Goal: Communication & Community: Answer question/provide support

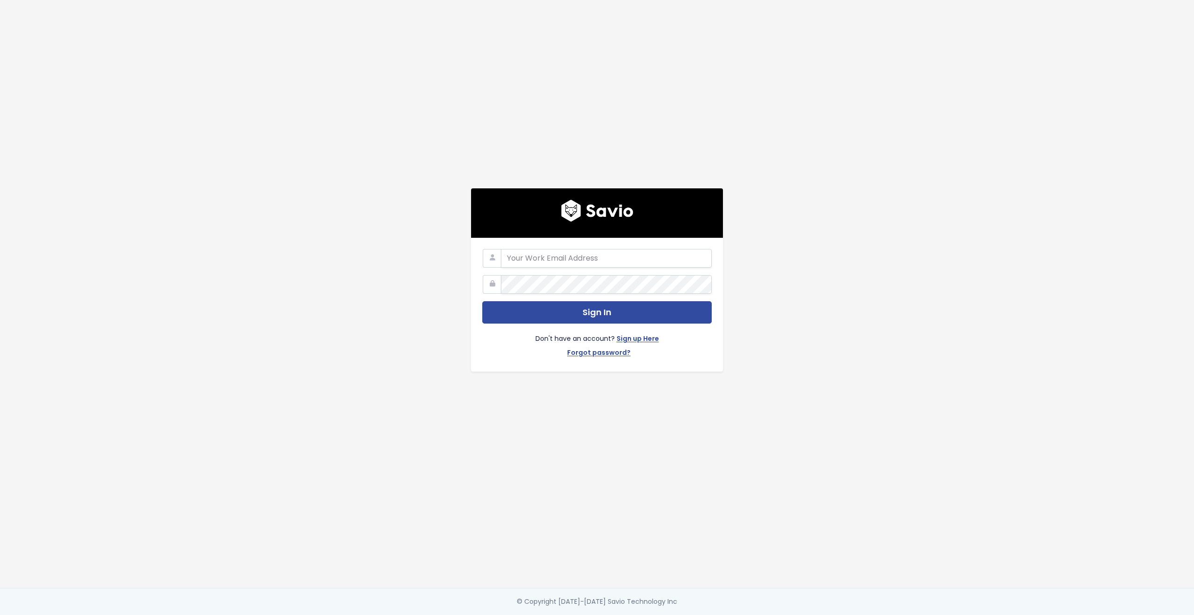
click at [696, 615] on com-1password-button at bounding box center [597, 615] width 1194 height 0
type input "customerservice@hole19golf.com"
click at [365, 290] on div "customerservice@hole19golf.com Sign In Don't have an account? Sign up Here Forg…" at bounding box center [597, 294] width 532 height 588
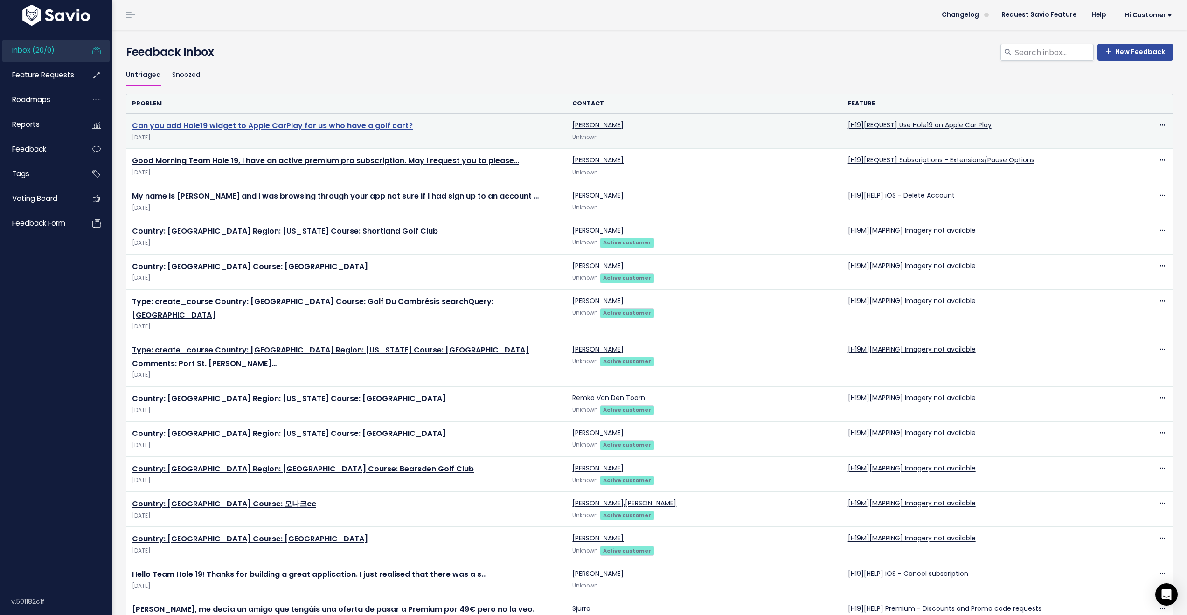
click at [313, 128] on link "Can you add Hole19 widget to Apple CarPlay for us who have a golf cart?" at bounding box center [272, 125] width 281 height 11
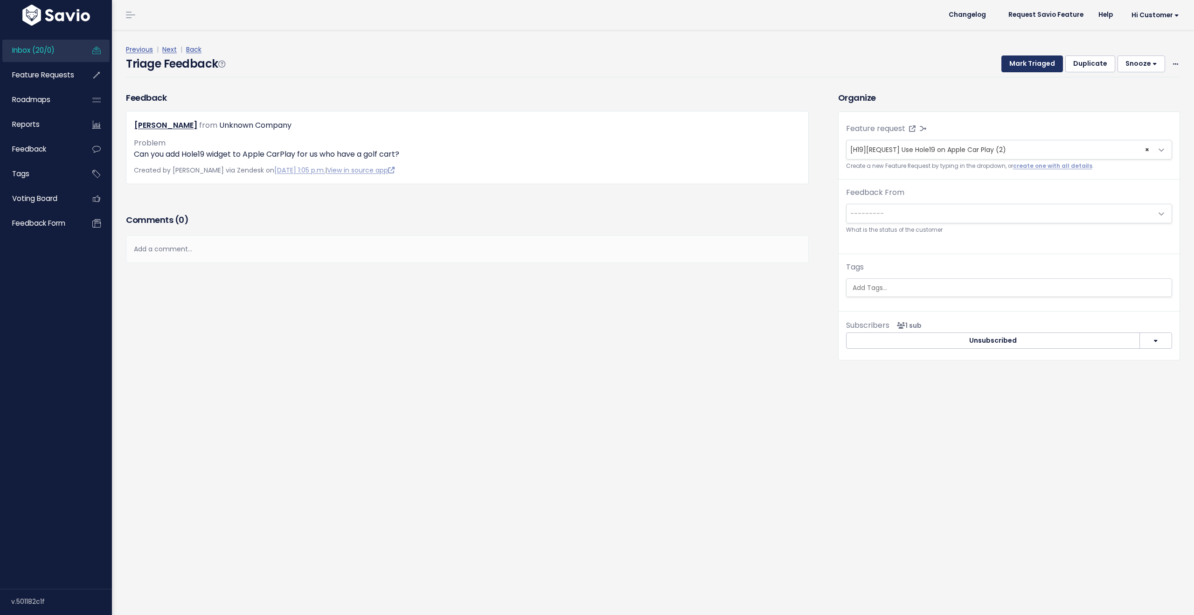
click at [1012, 60] on button "Mark Triaged" at bounding box center [1032, 63] width 62 height 17
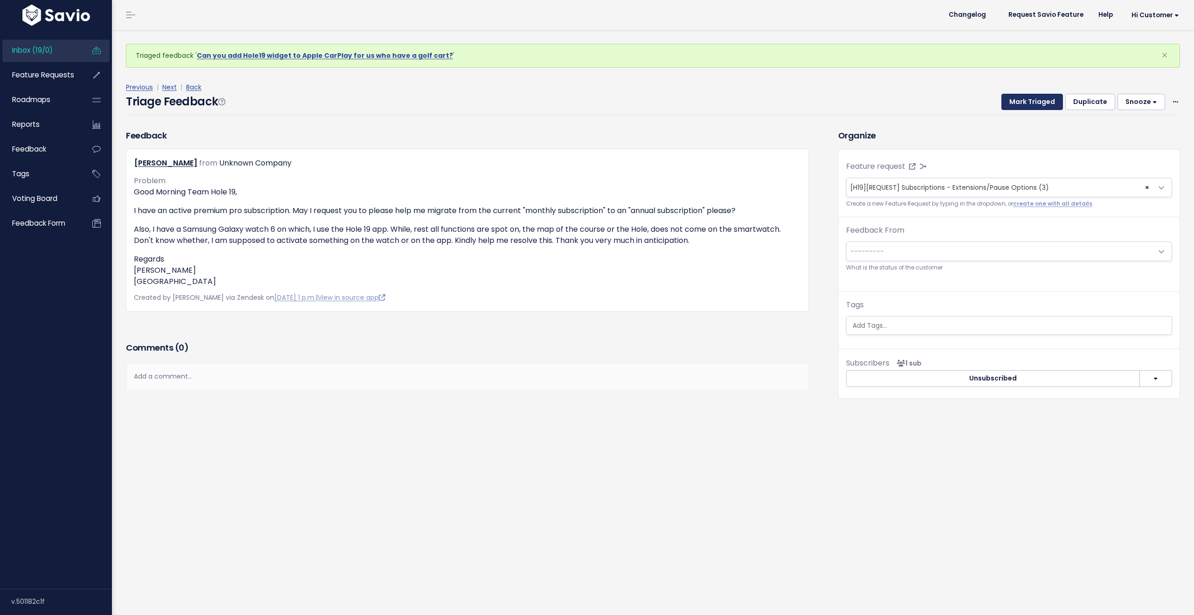
click at [1025, 102] on button "Mark Triaged" at bounding box center [1032, 102] width 62 height 17
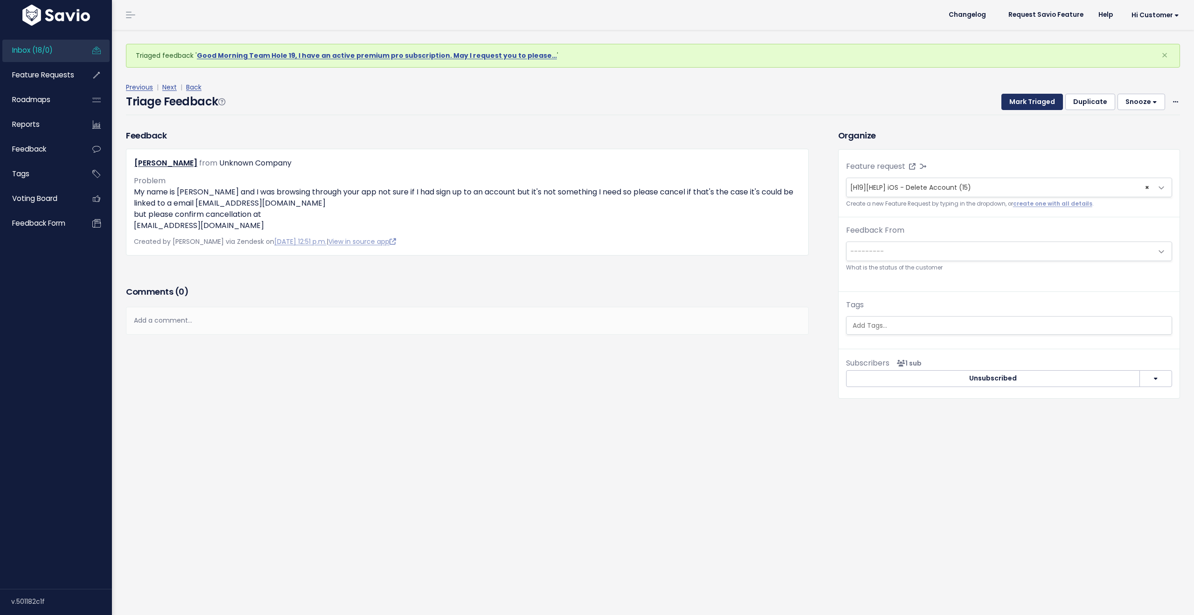
click at [1025, 101] on button "Mark Triaged" at bounding box center [1032, 102] width 62 height 17
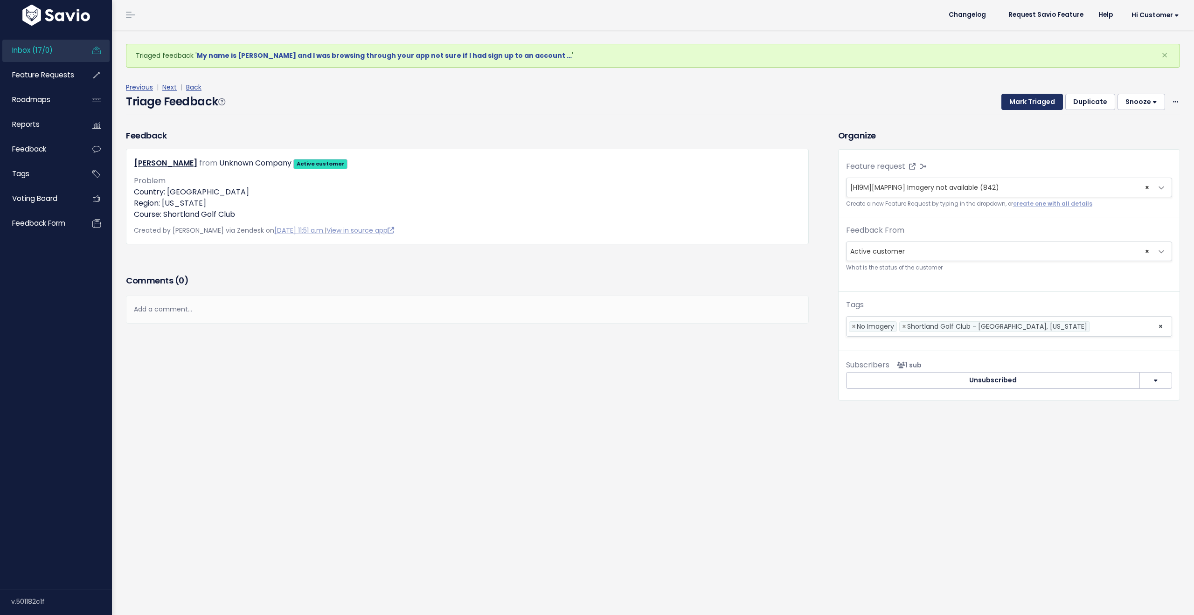
click at [1025, 101] on button "Mark Triaged" at bounding box center [1032, 102] width 62 height 17
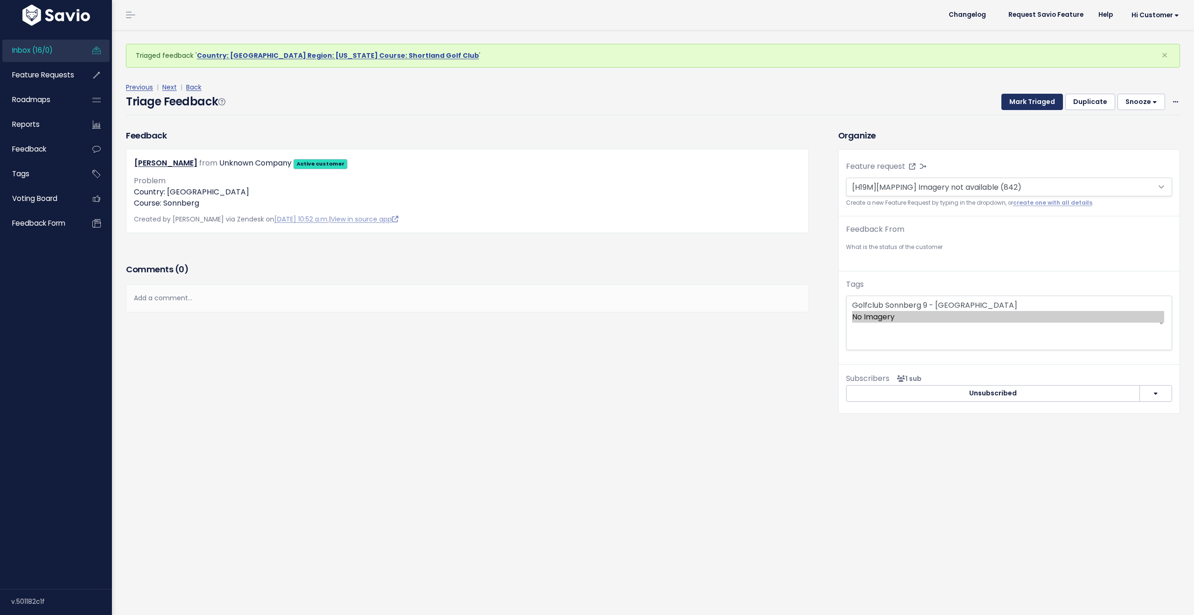
click at [1025, 101] on button "Mark Triaged" at bounding box center [1032, 102] width 62 height 17
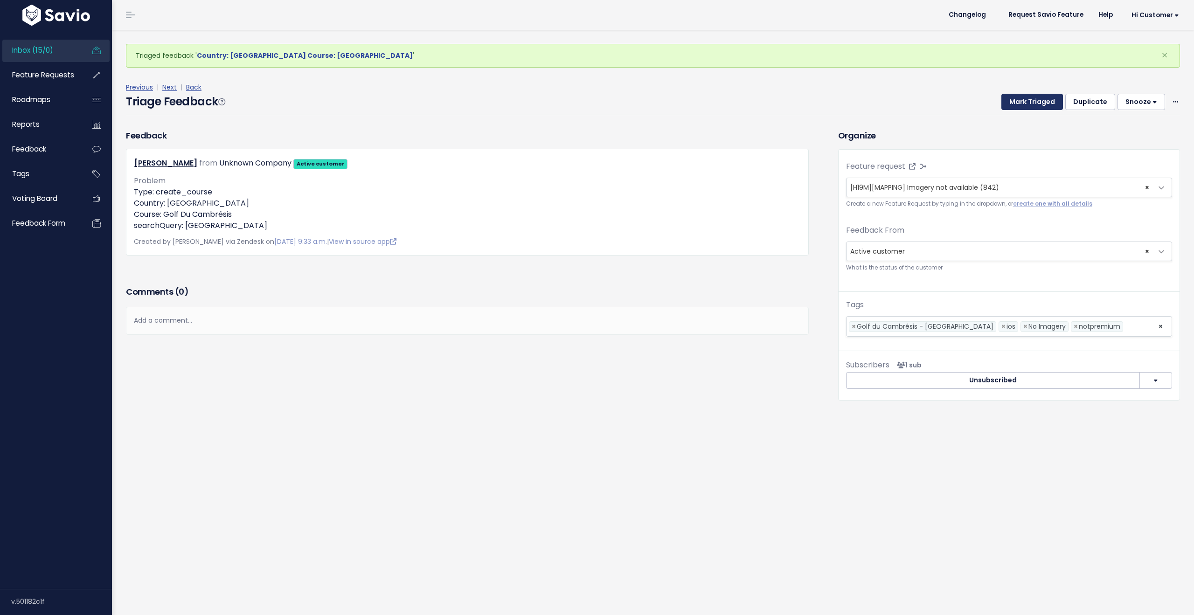
click at [1025, 101] on button "Mark Triaged" at bounding box center [1032, 102] width 62 height 17
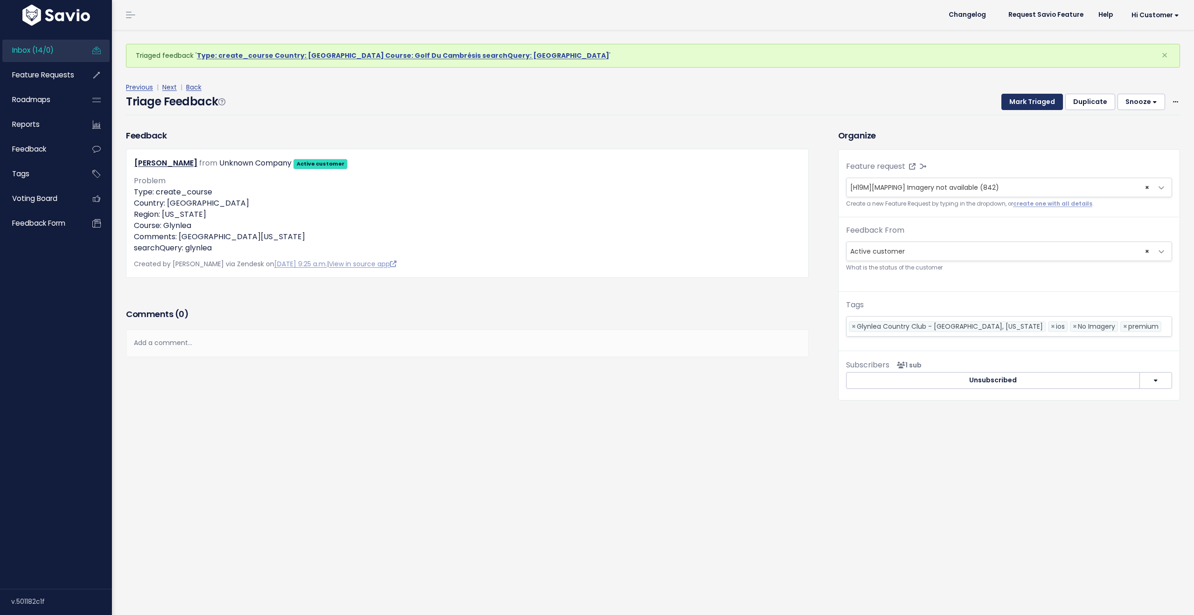
click at [1025, 101] on button "Mark Triaged" at bounding box center [1032, 102] width 62 height 17
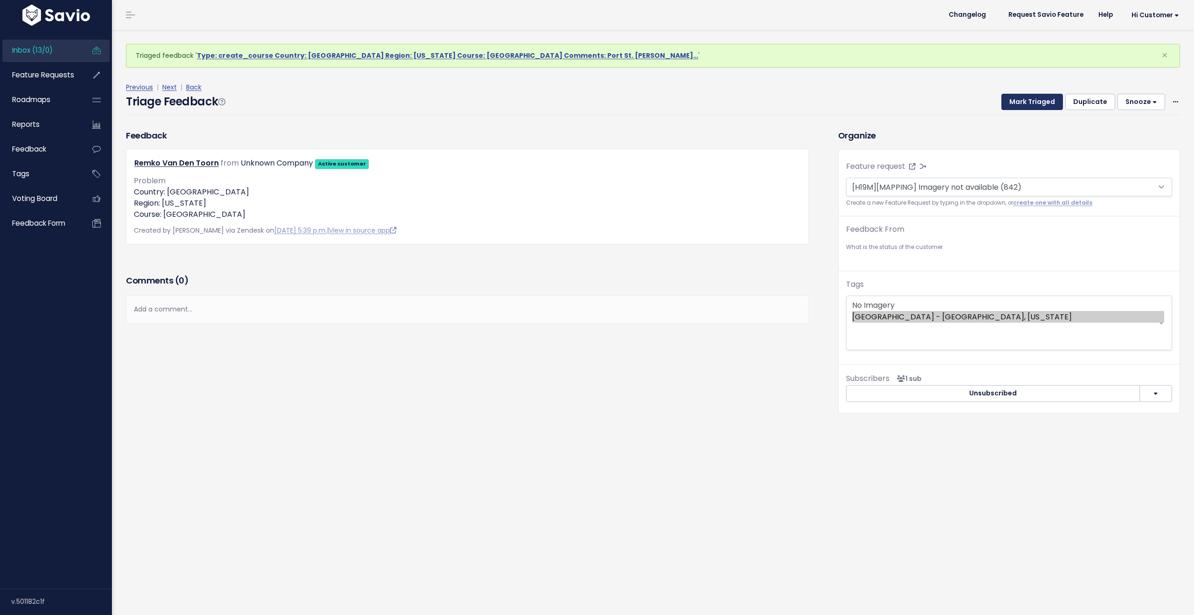
click at [1025, 101] on button "Mark Triaged" at bounding box center [1032, 102] width 62 height 17
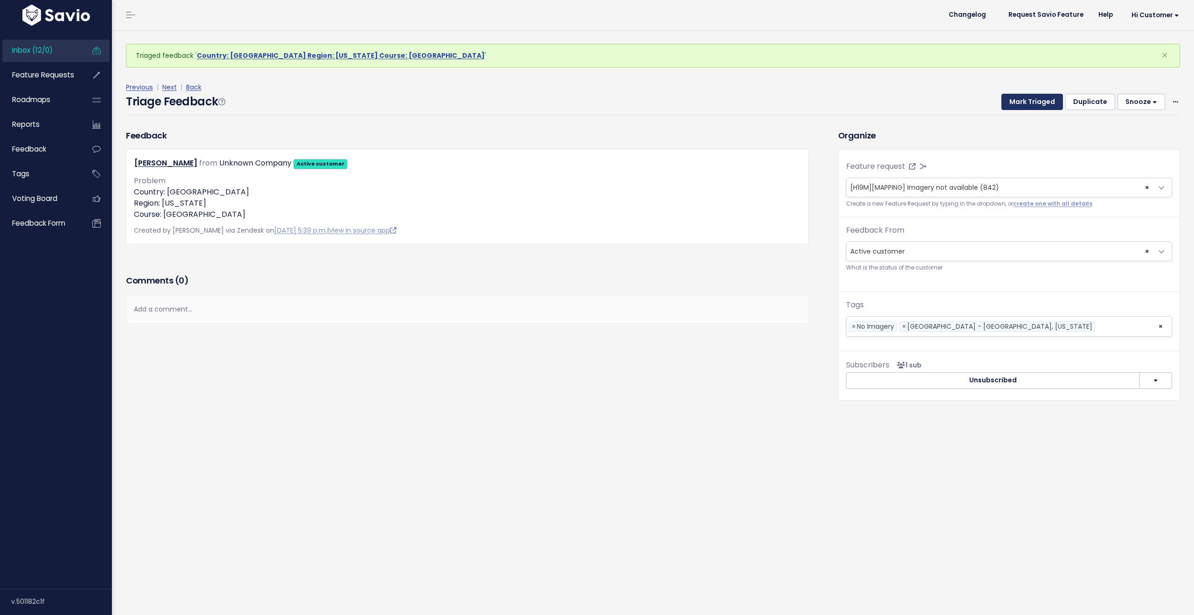
click at [1025, 101] on button "Mark Triaged" at bounding box center [1032, 102] width 62 height 17
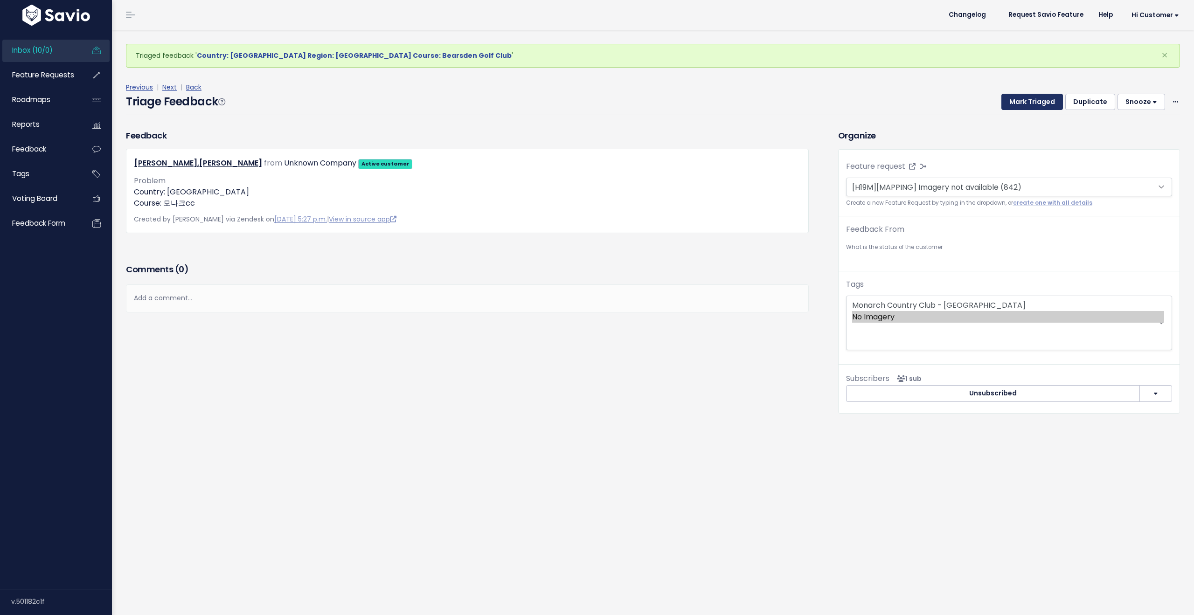
click at [1025, 101] on button "Mark Triaged" at bounding box center [1032, 102] width 62 height 17
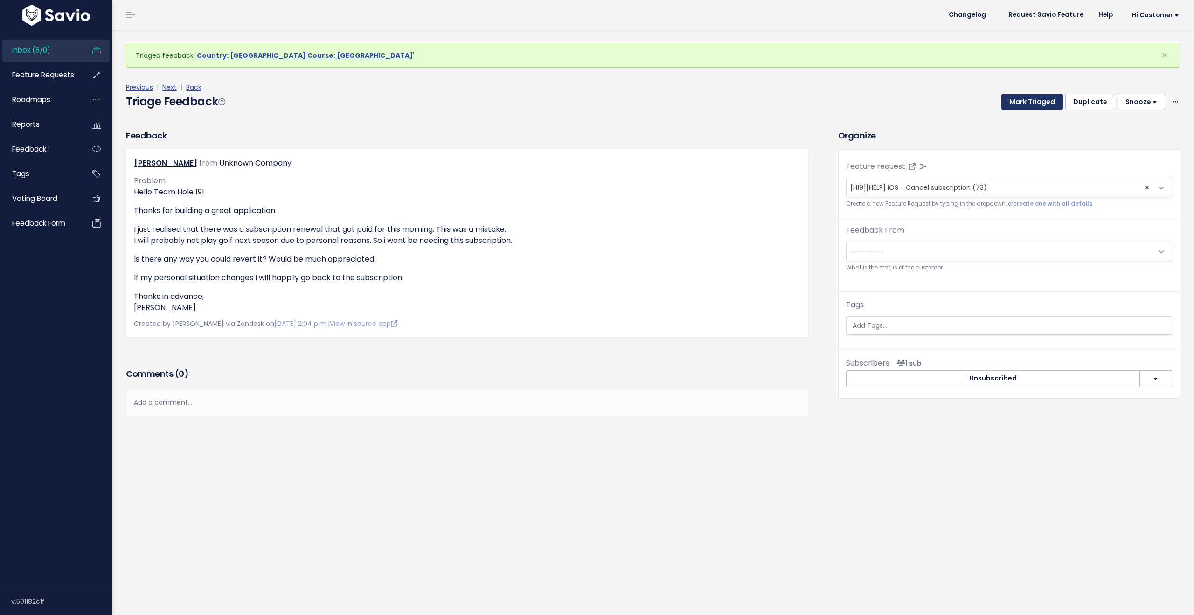
click at [1025, 101] on button "Mark Triaged" at bounding box center [1032, 102] width 62 height 17
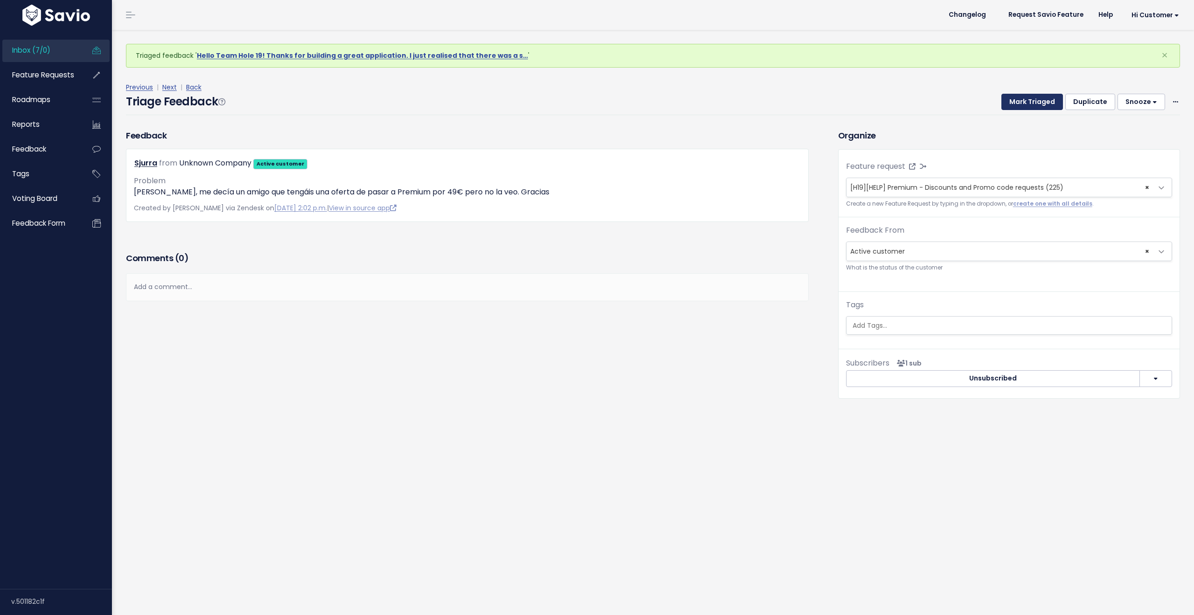
click at [1025, 101] on button "Mark Triaged" at bounding box center [1032, 102] width 62 height 17
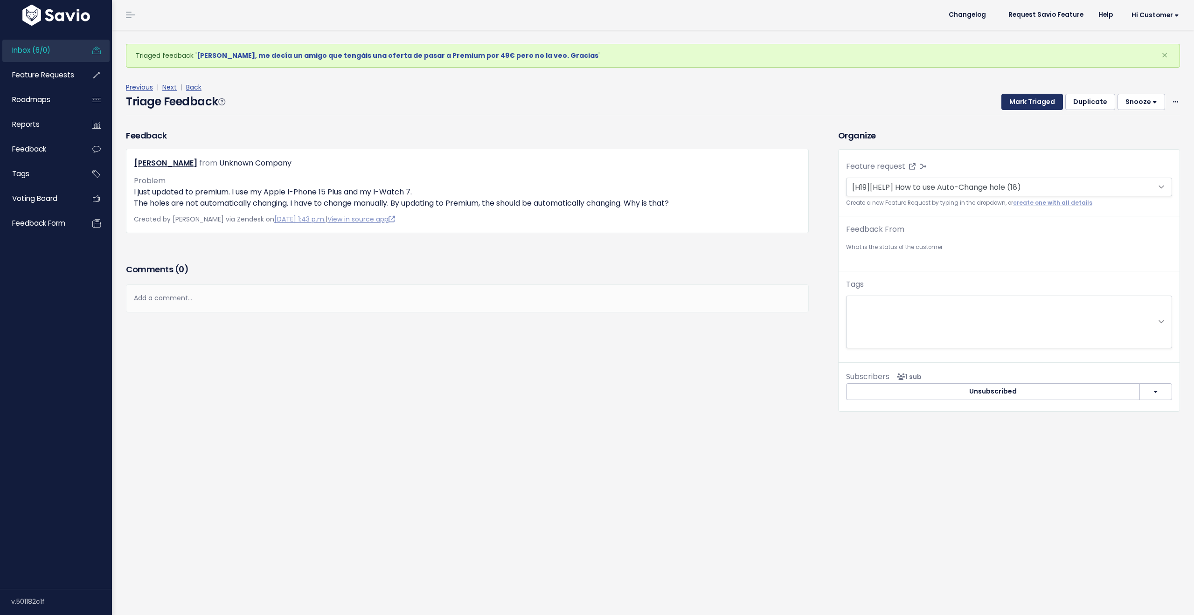
click at [1025, 101] on button "Mark Triaged" at bounding box center [1032, 102] width 62 height 17
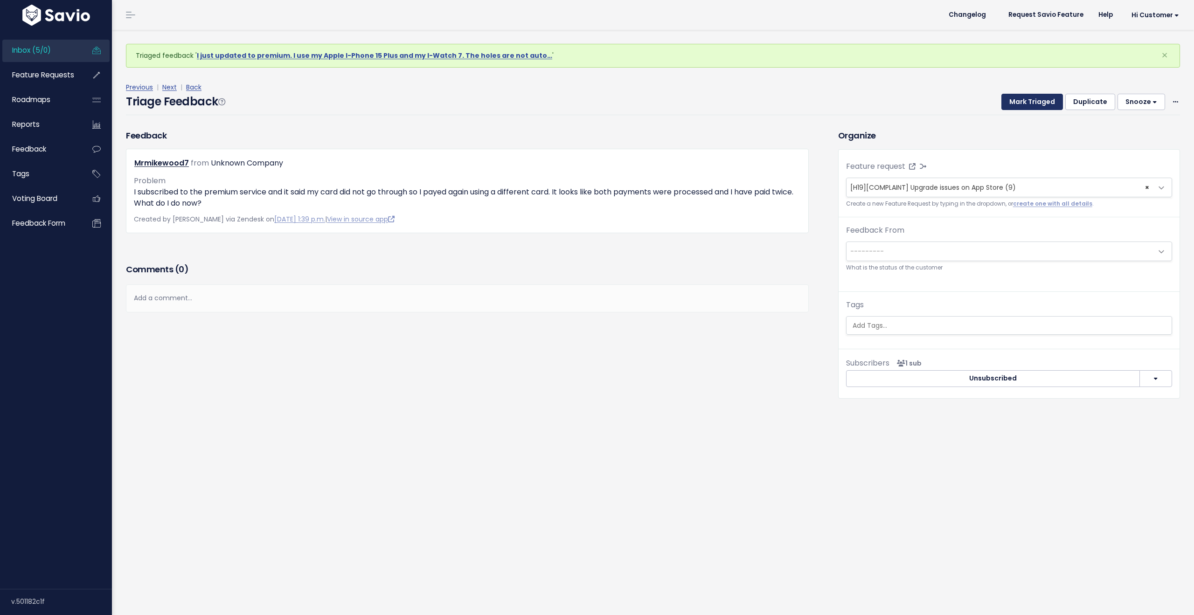
click at [1025, 101] on button "Mark Triaged" at bounding box center [1032, 102] width 62 height 17
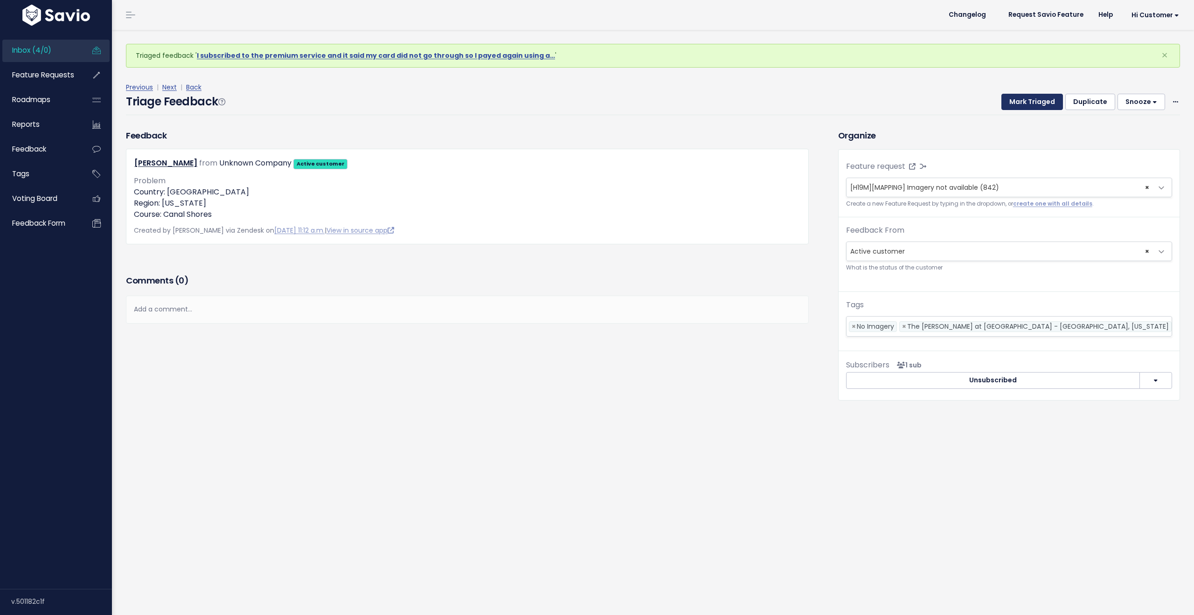
click at [1025, 101] on button "Mark Triaged" at bounding box center [1032, 102] width 62 height 17
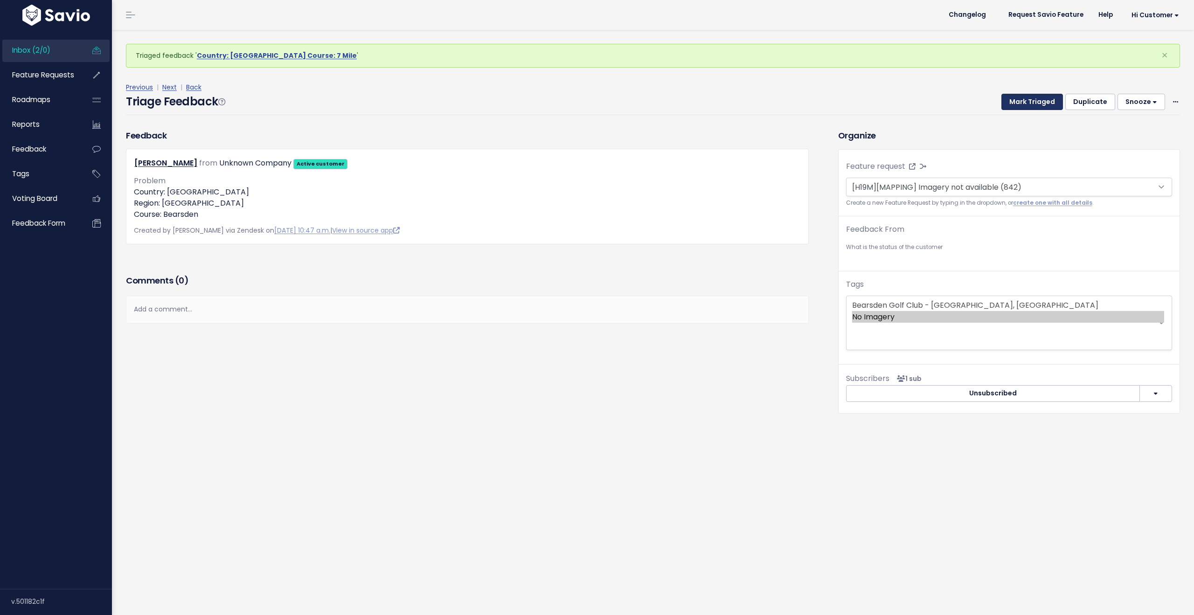
click at [1025, 101] on button "Mark Triaged" at bounding box center [1032, 102] width 62 height 17
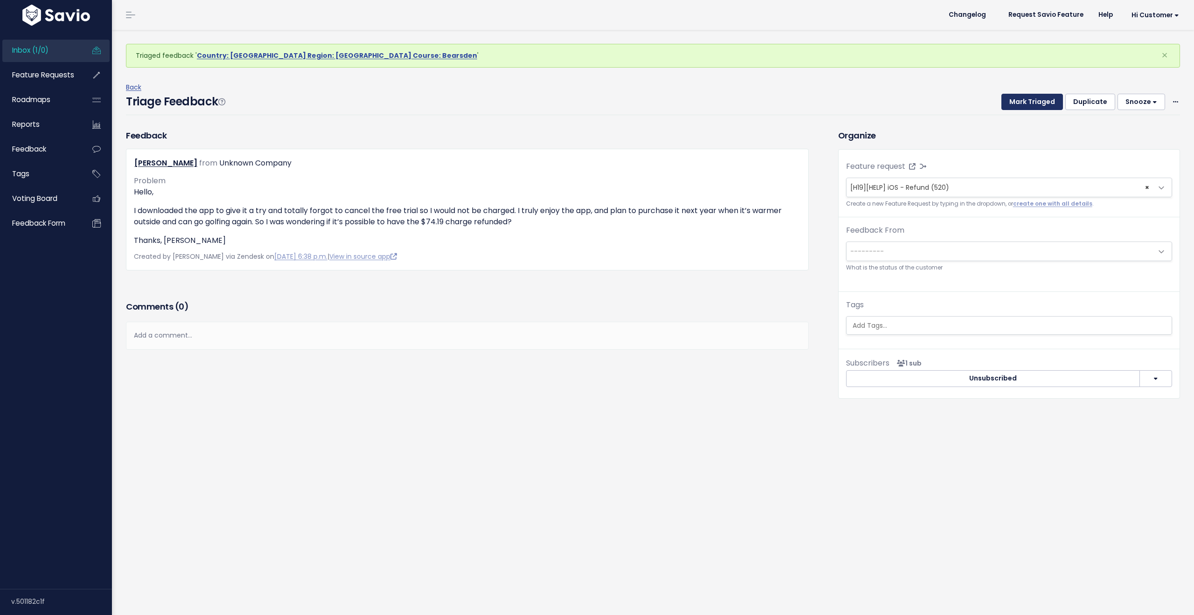
click at [1026, 101] on button "Mark Triaged" at bounding box center [1032, 102] width 62 height 17
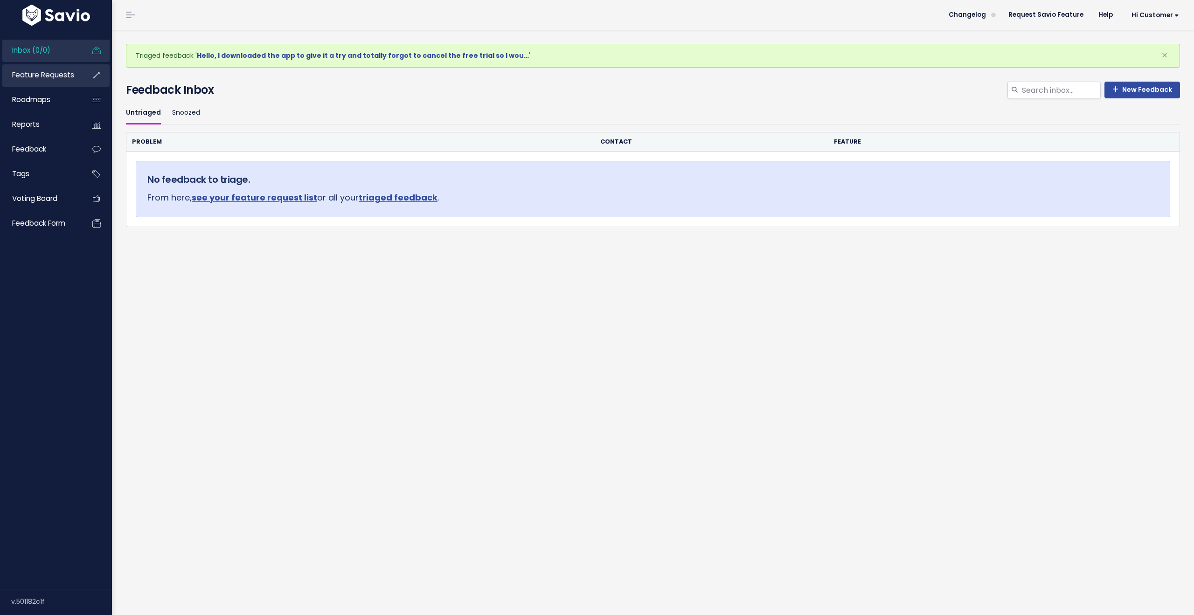
click at [41, 75] on span "Feature Requests" at bounding box center [43, 75] width 62 height 10
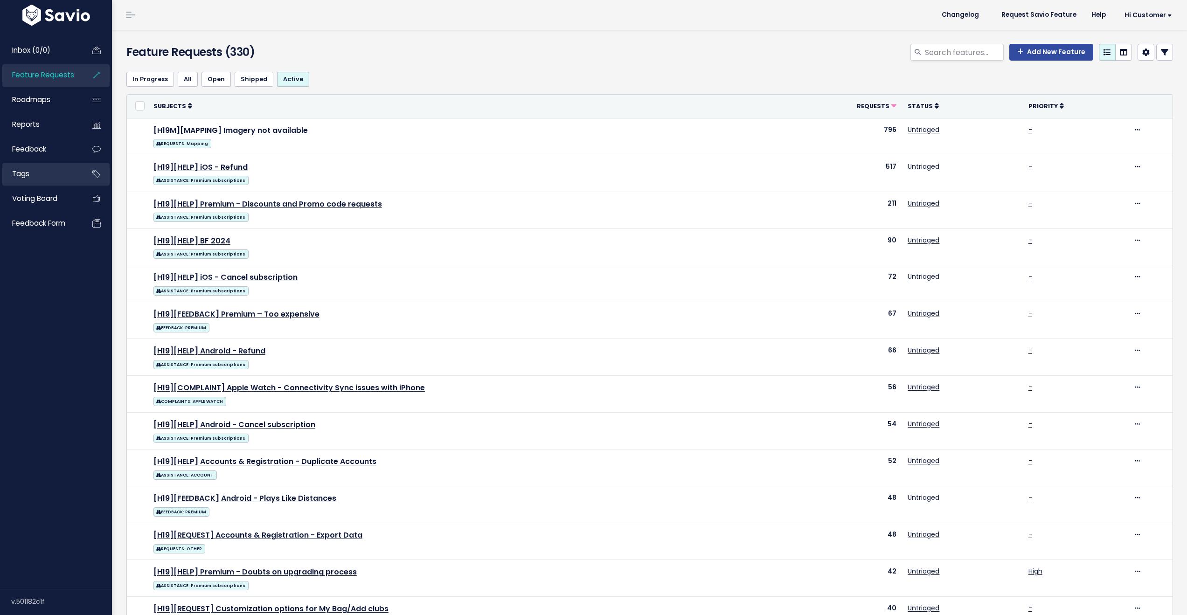
click at [41, 178] on link "Tags" at bounding box center [39, 173] width 75 height 21
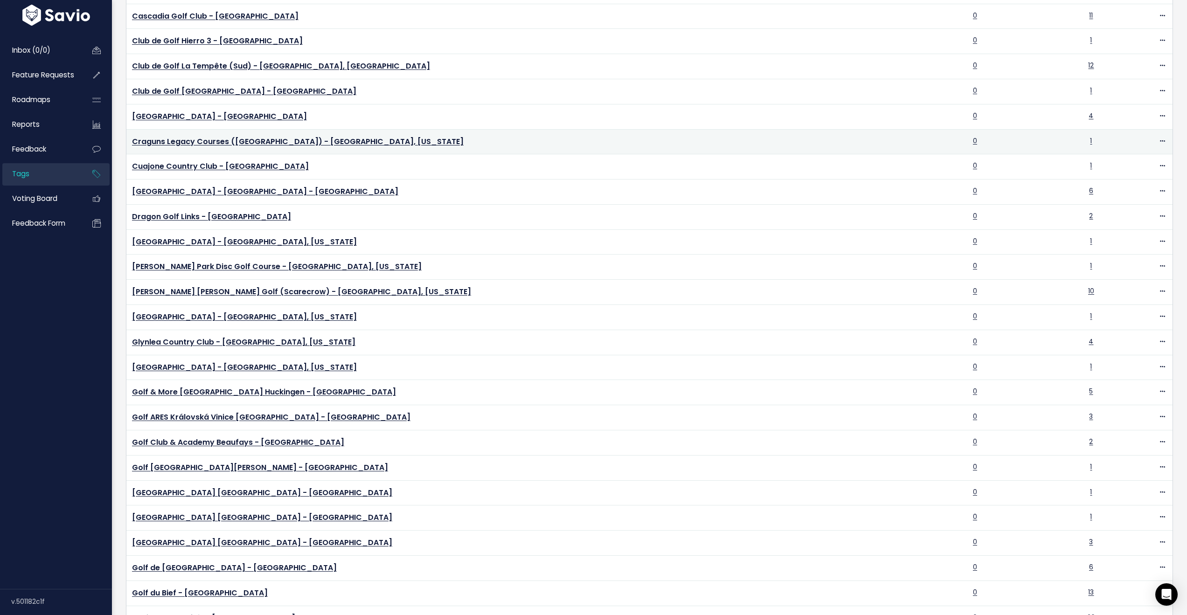
scroll to position [652, 0]
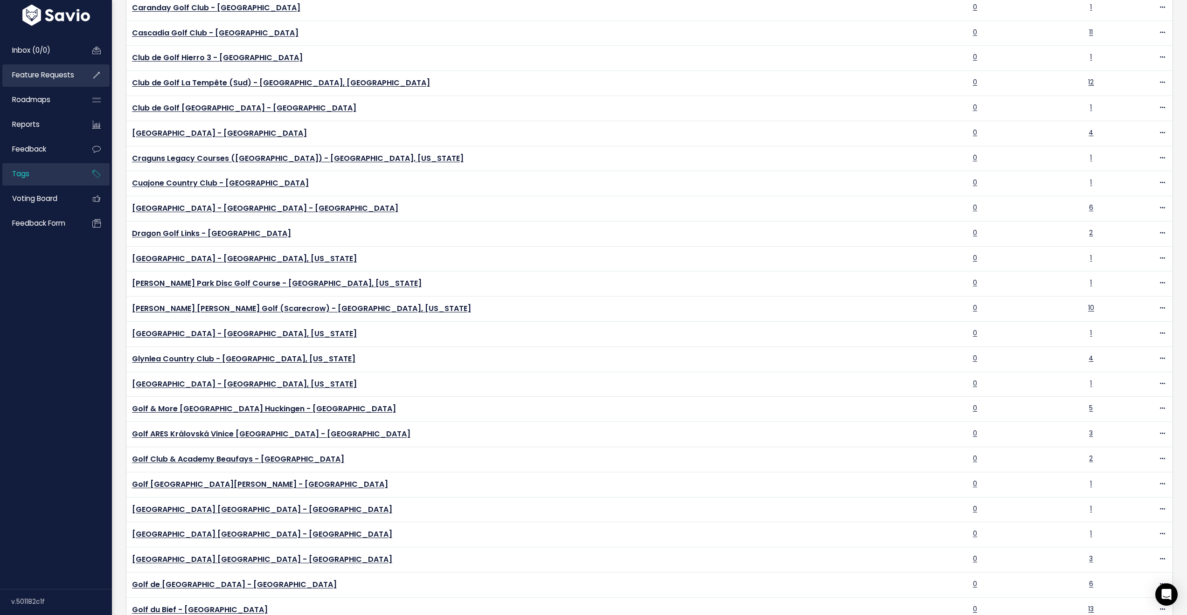
click at [34, 75] on span "Feature Requests" at bounding box center [43, 75] width 62 height 10
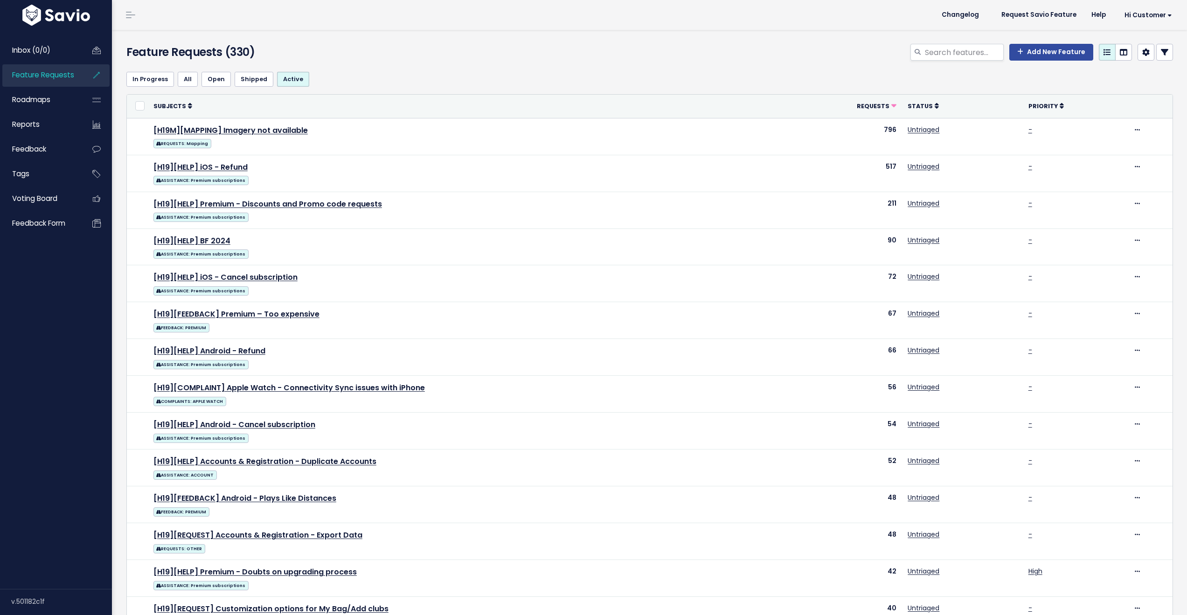
select select
click at [1161, 51] on icon at bounding box center [1164, 51] width 7 height 7
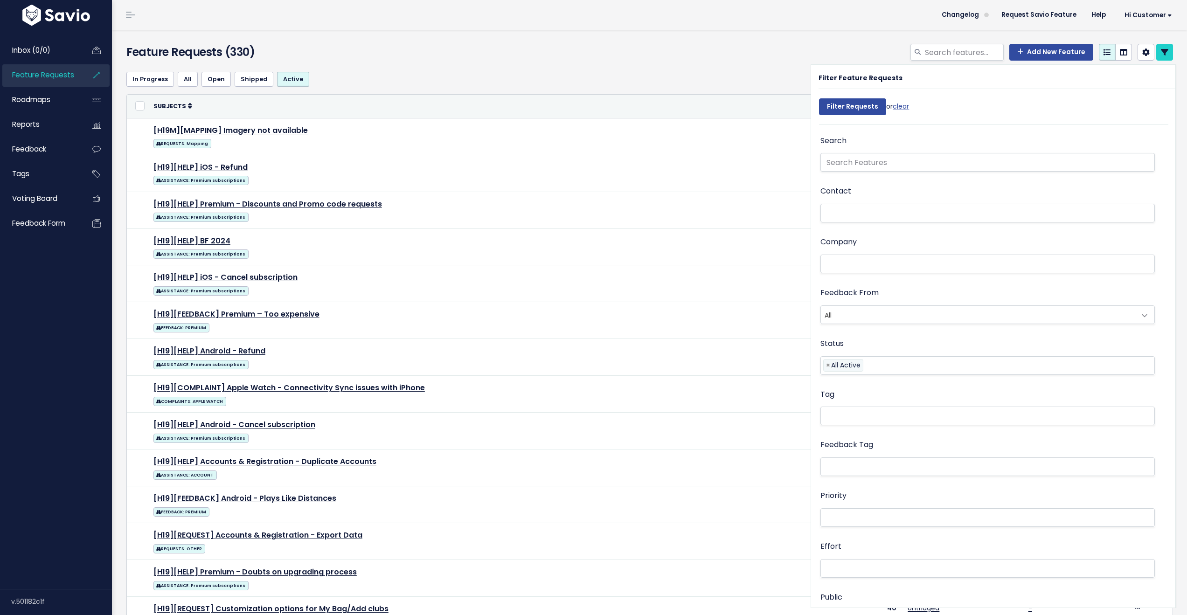
click at [859, 463] on li at bounding box center [985, 467] width 325 height 10
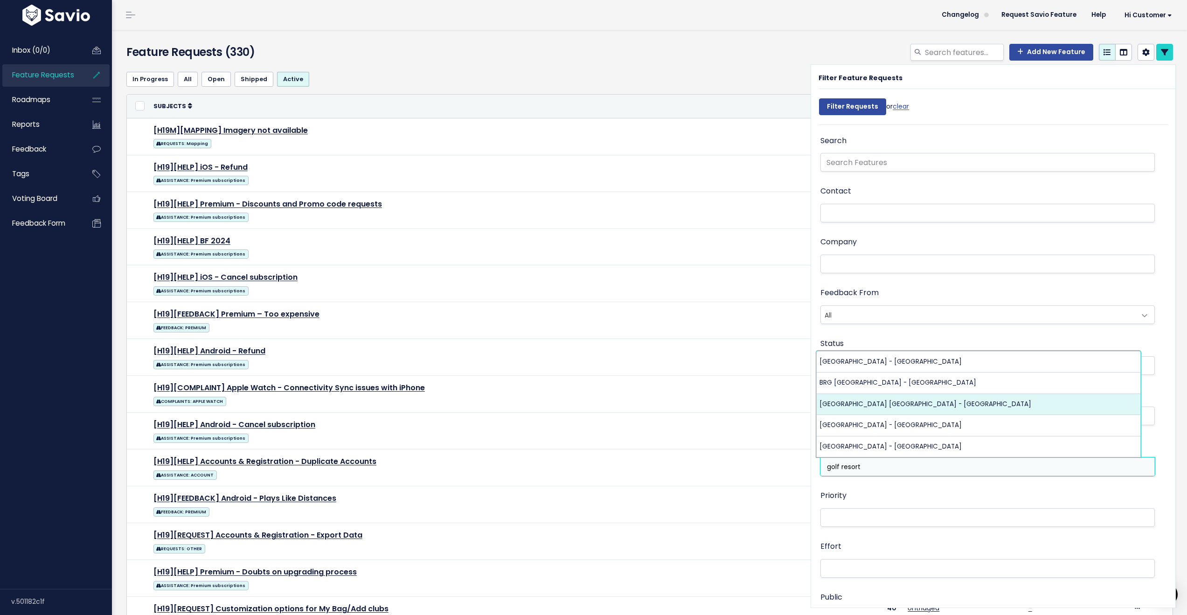
type input "golf resort"
select select "13063"
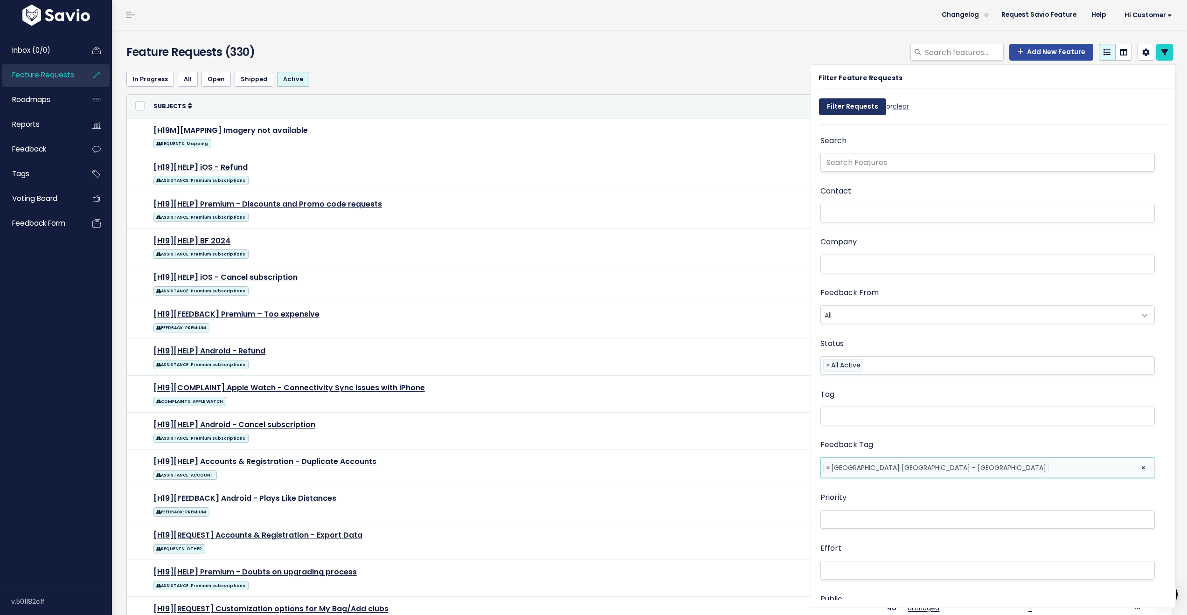
click at [854, 106] on input "Filter Requests" at bounding box center [852, 106] width 67 height 17
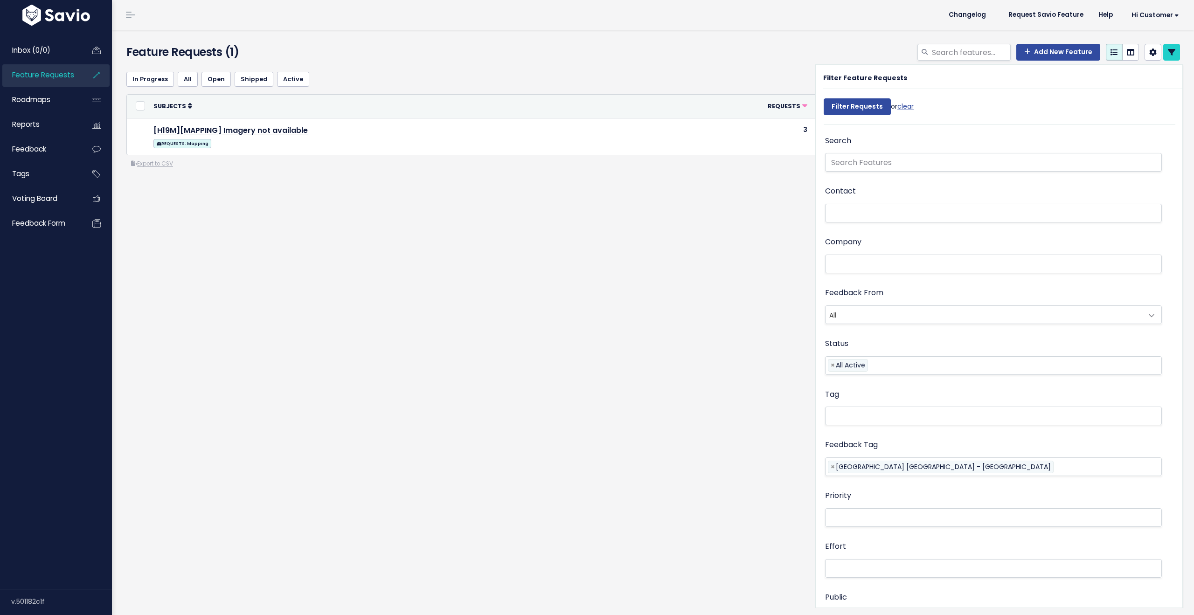
select select
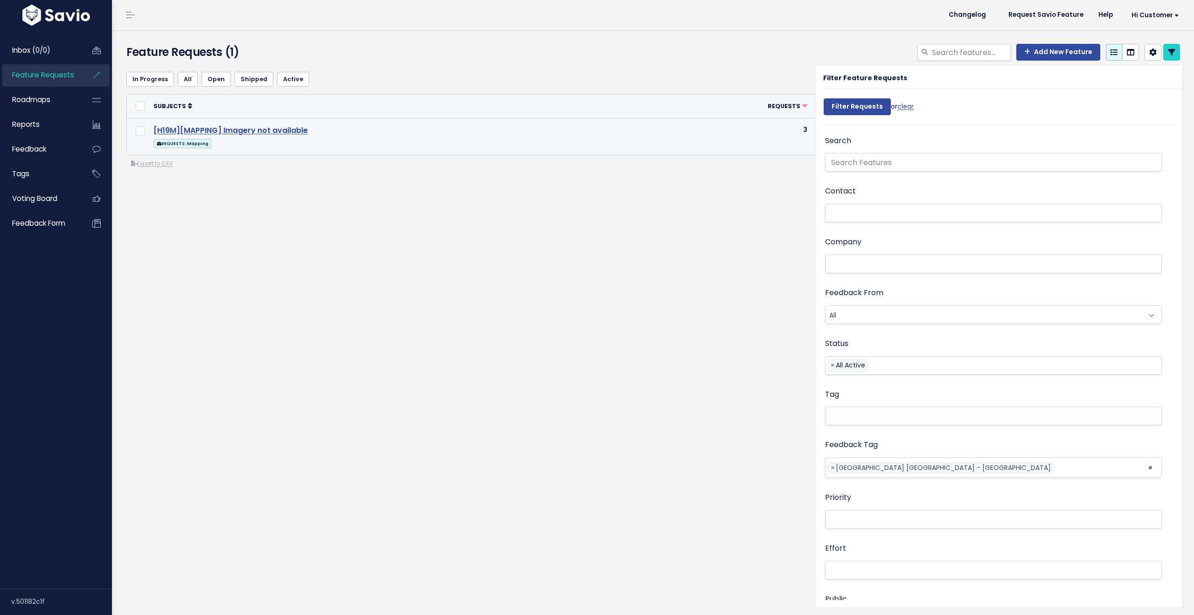
click at [260, 129] on link "[H19M][MAPPING] Imagery not available" at bounding box center [230, 130] width 154 height 11
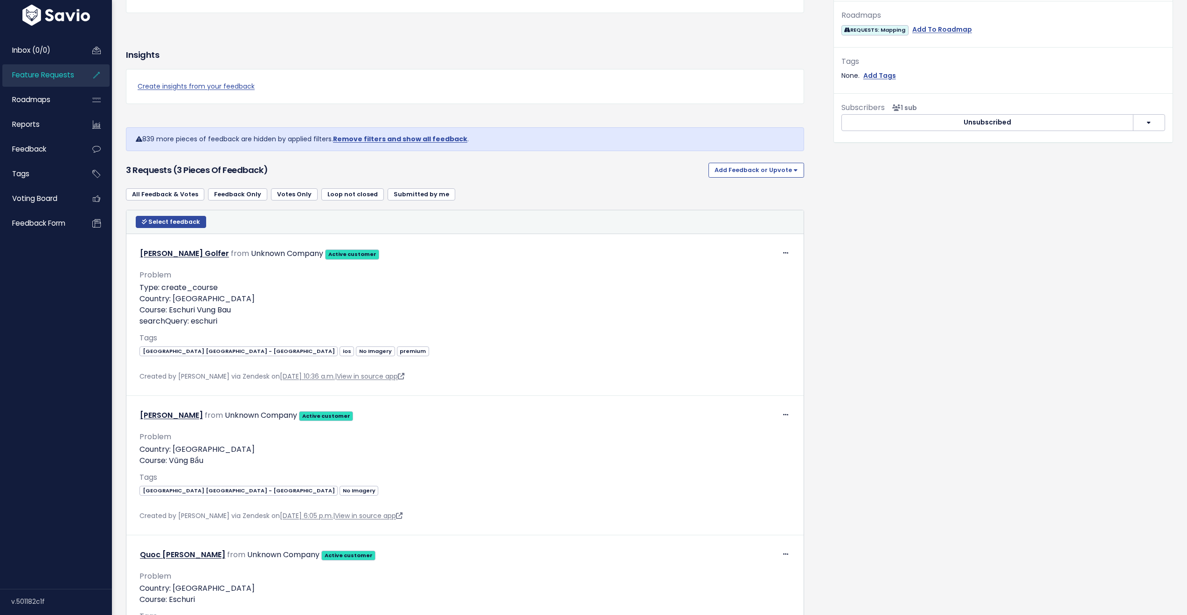
scroll to position [373, 0]
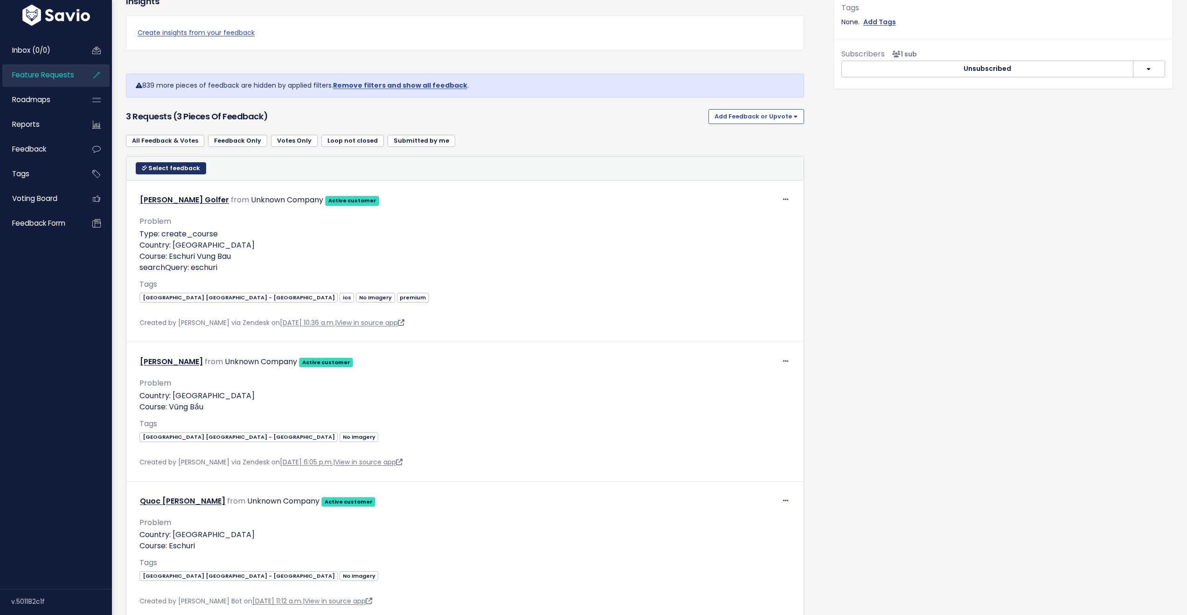
click at [169, 171] on span "Select feedback" at bounding box center [174, 168] width 52 height 8
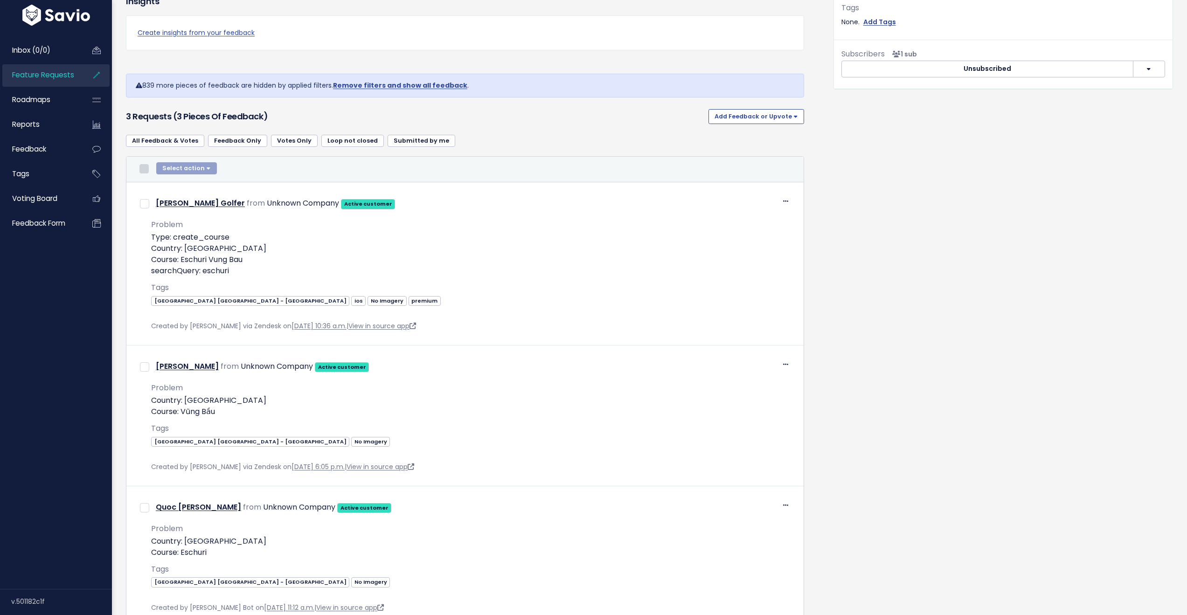
click at [143, 172] on input "checkbox" at bounding box center [143, 168] width 9 height 9
checkbox input "true"
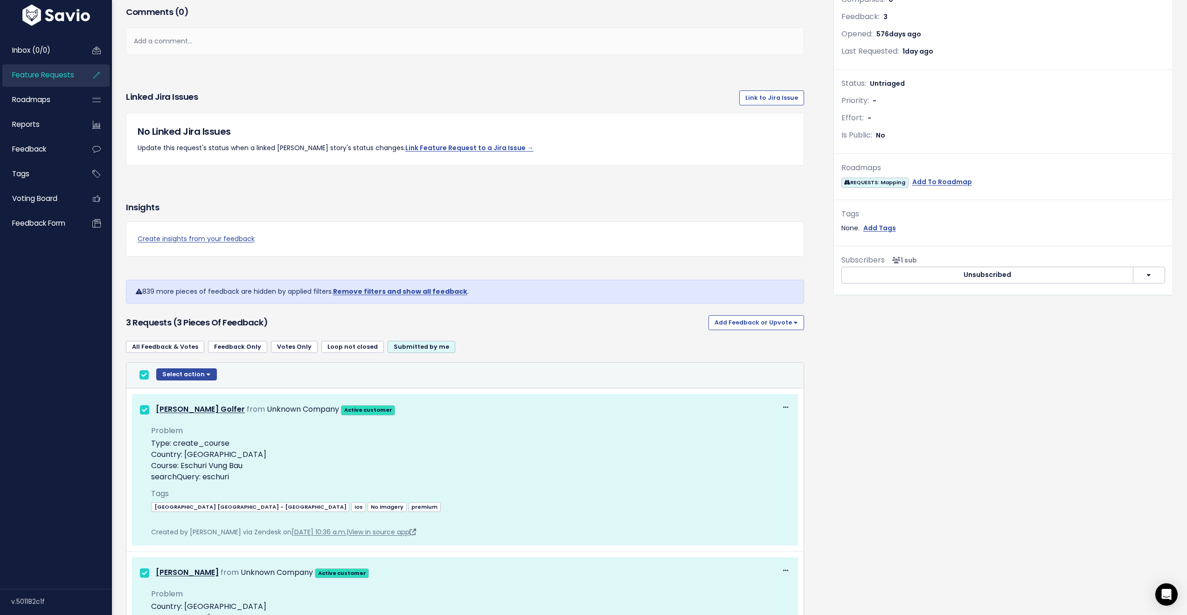
scroll to position [249, 0]
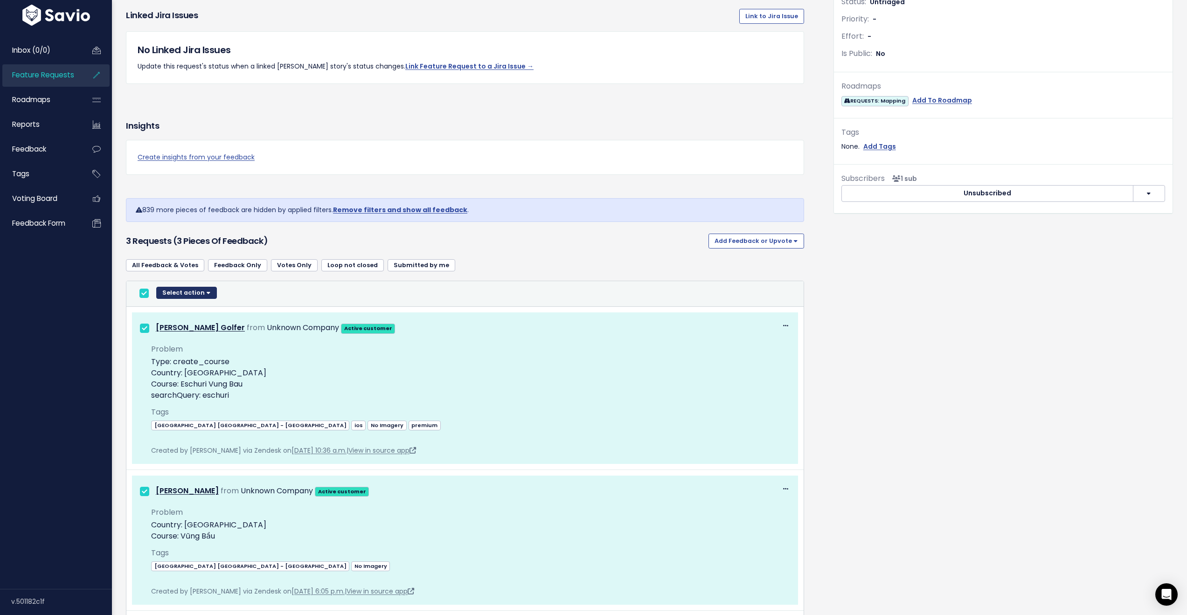
click at [204, 289] on button "Select action" at bounding box center [186, 293] width 61 height 12
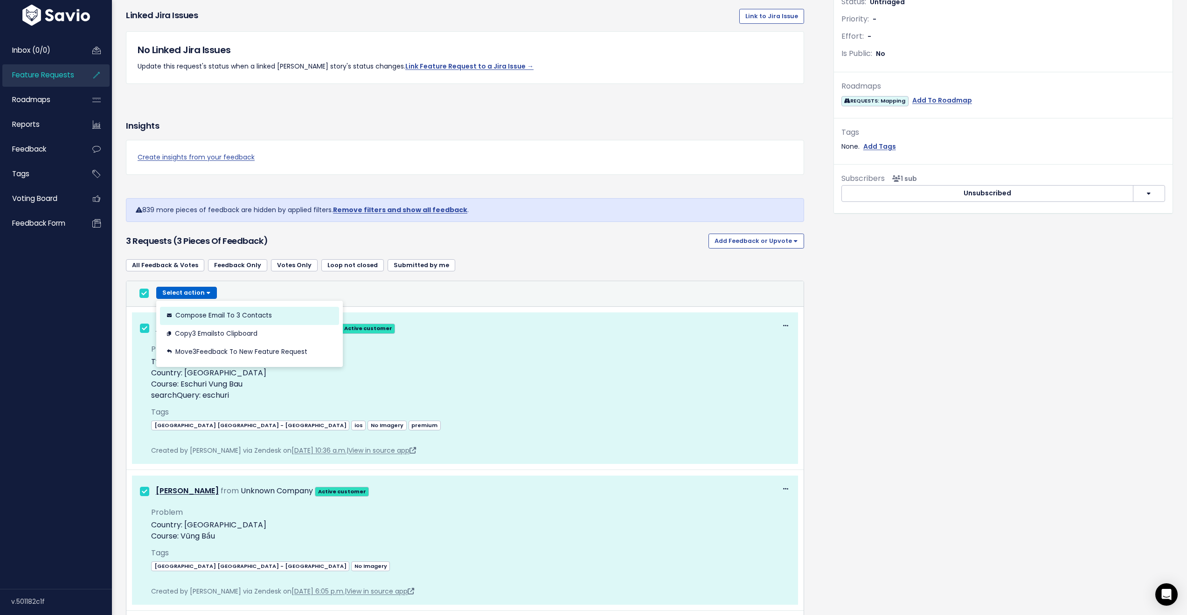
click at [233, 317] on button "Compose Email to 3 Contacts" at bounding box center [249, 316] width 179 height 18
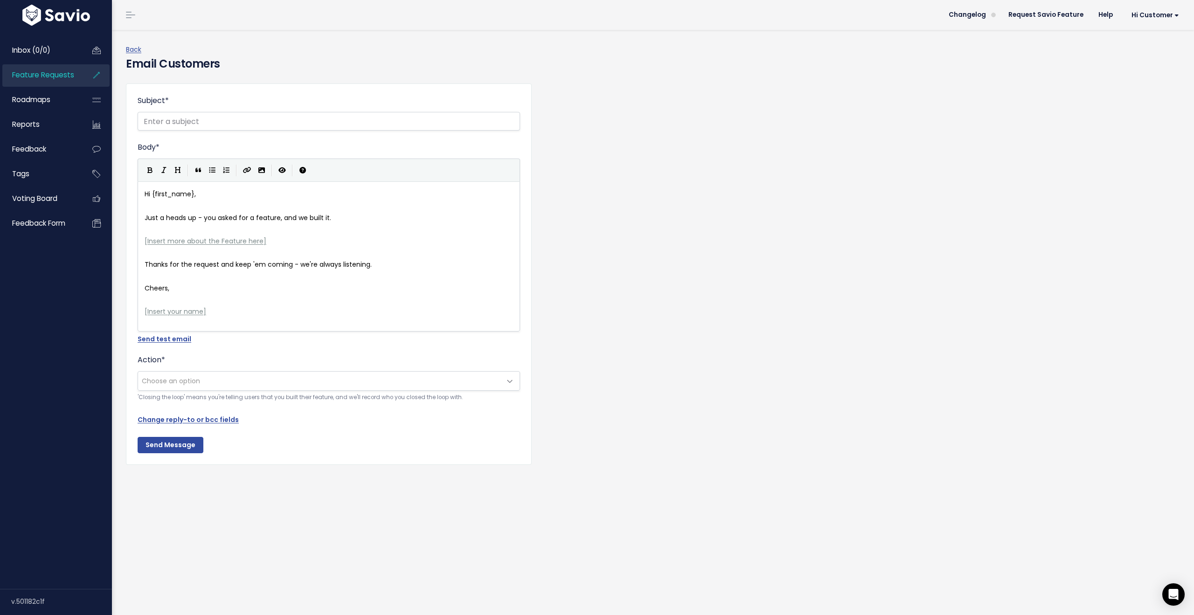
type textarea "Hi {first_name}, Just a heads up - you asked for a feature, and we built it. [I…"
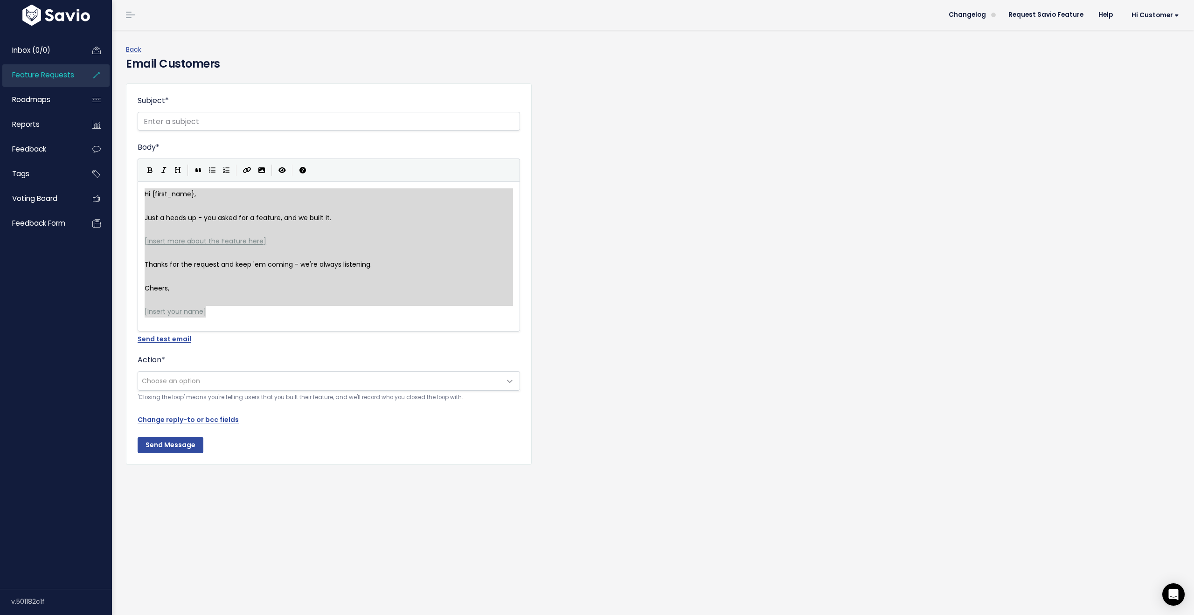
scroll to position [3, 0]
drag, startPoint x: 143, startPoint y: 193, endPoint x: 395, endPoint y: 339, distance: 290.7
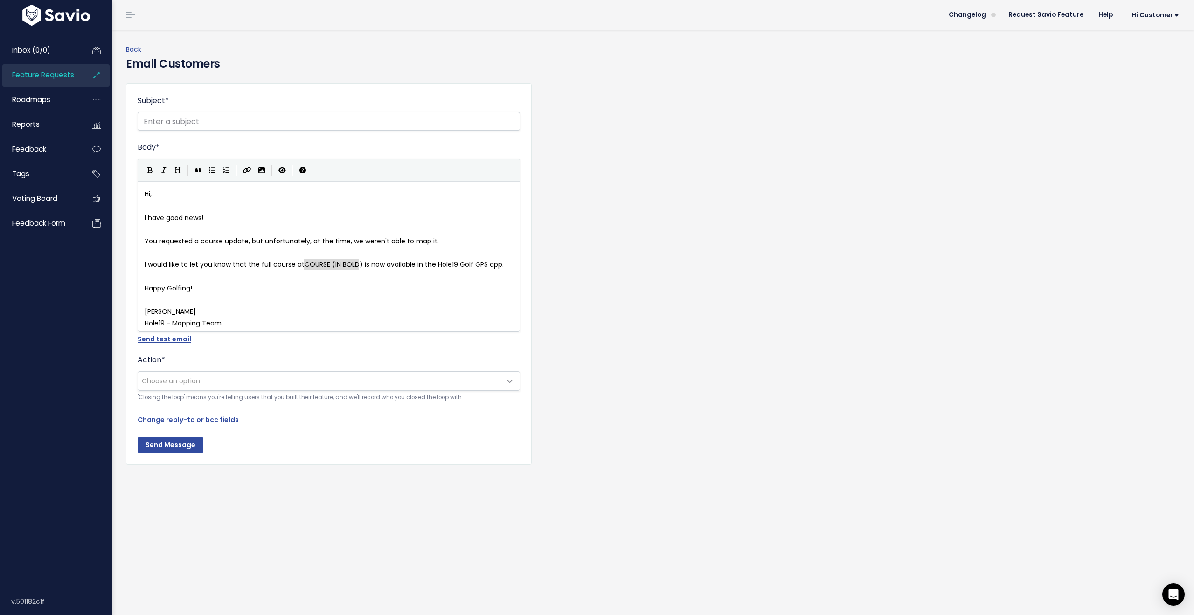
type textarea "COURSE (IN BOLD)"
drag, startPoint x: 305, startPoint y: 263, endPoint x: 360, endPoint y: 264, distance: 56.0
paste textarea
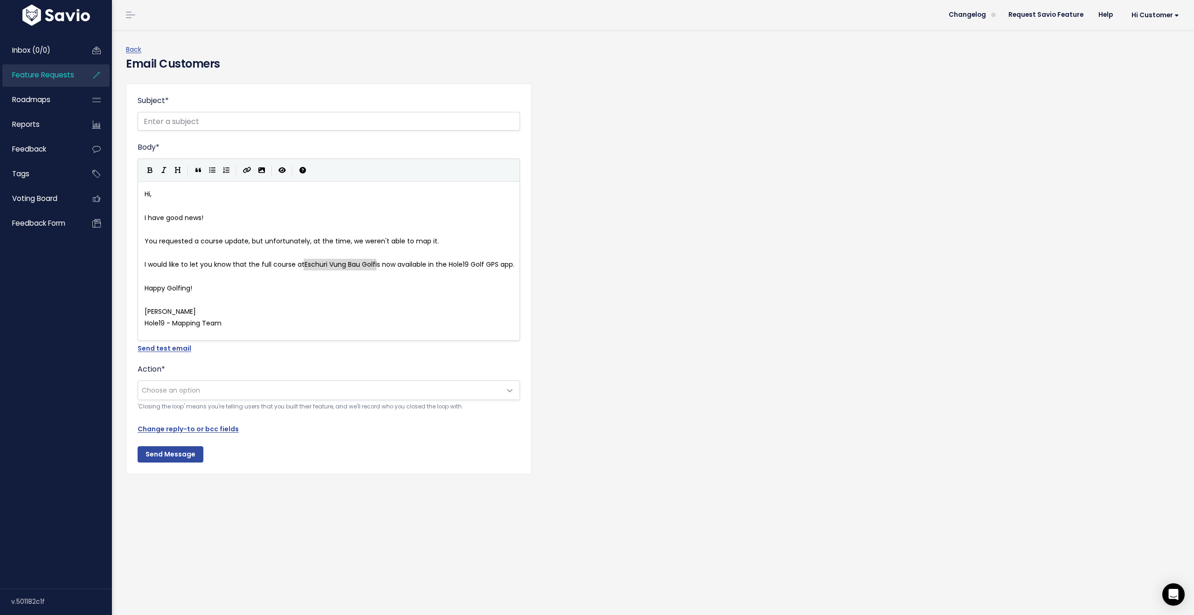
type textarea "Eschuri Vung Bau Golf"
drag, startPoint x: 303, startPoint y: 263, endPoint x: 375, endPoint y: 265, distance: 72.3
click at [149, 166] on button "Bold" at bounding box center [150, 170] width 14 height 14
click at [179, 122] on input "Subject *" at bounding box center [329, 121] width 382 height 19
paste input "Eschuri Vung Bau Golf"
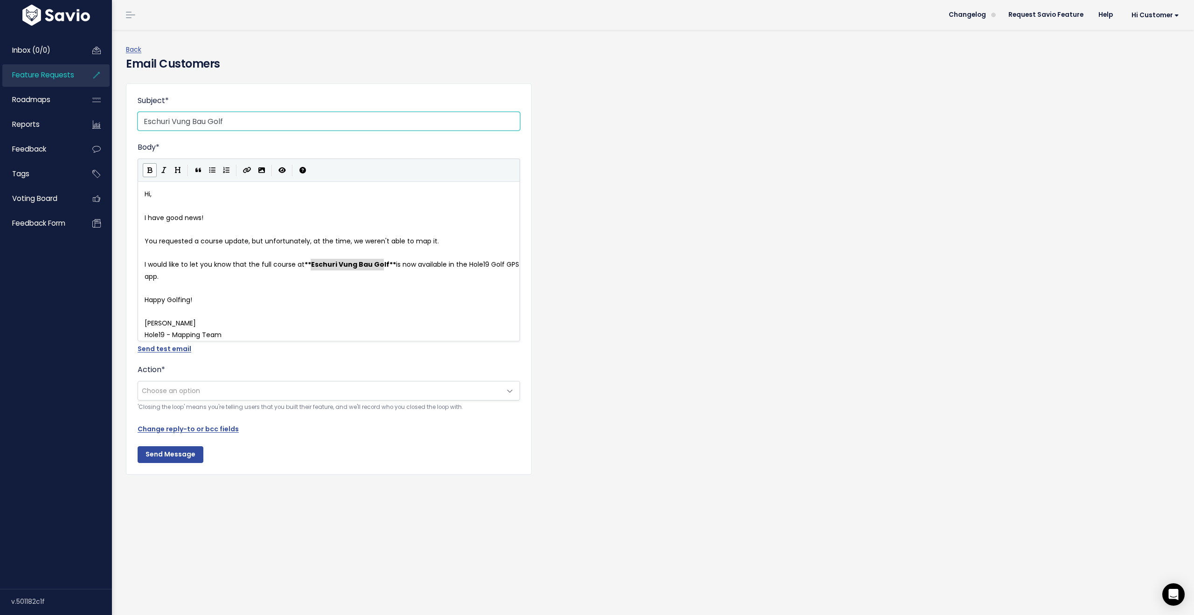
type input "Eschuri Vung Bau Golf"
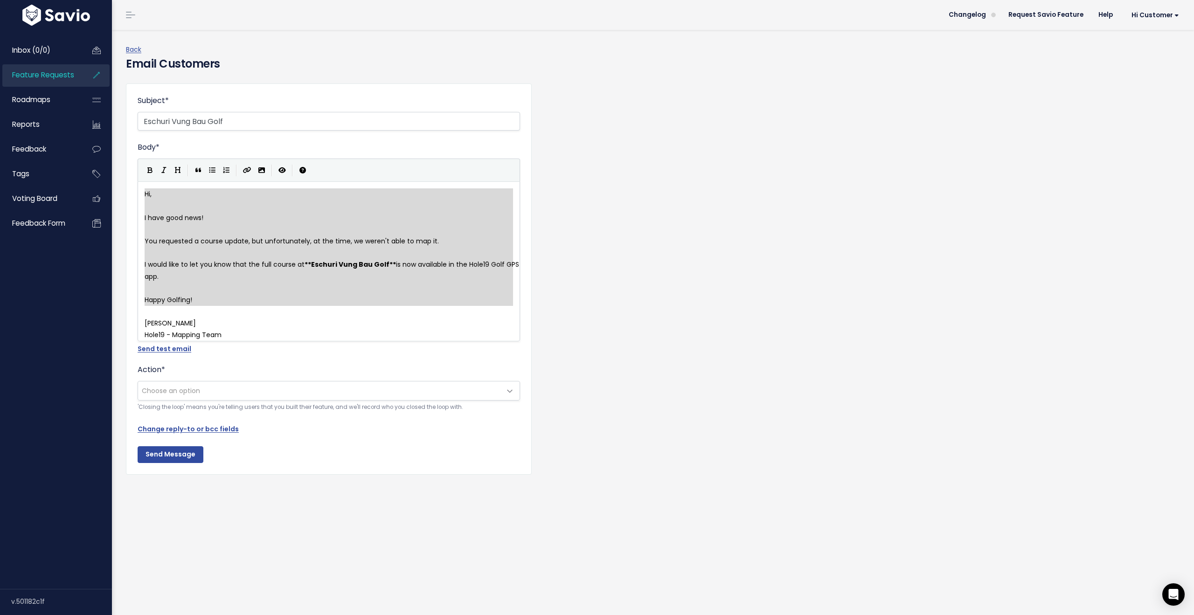
type textarea "Hi, I have good news! You requested a course update, but unfortunately, at the …"
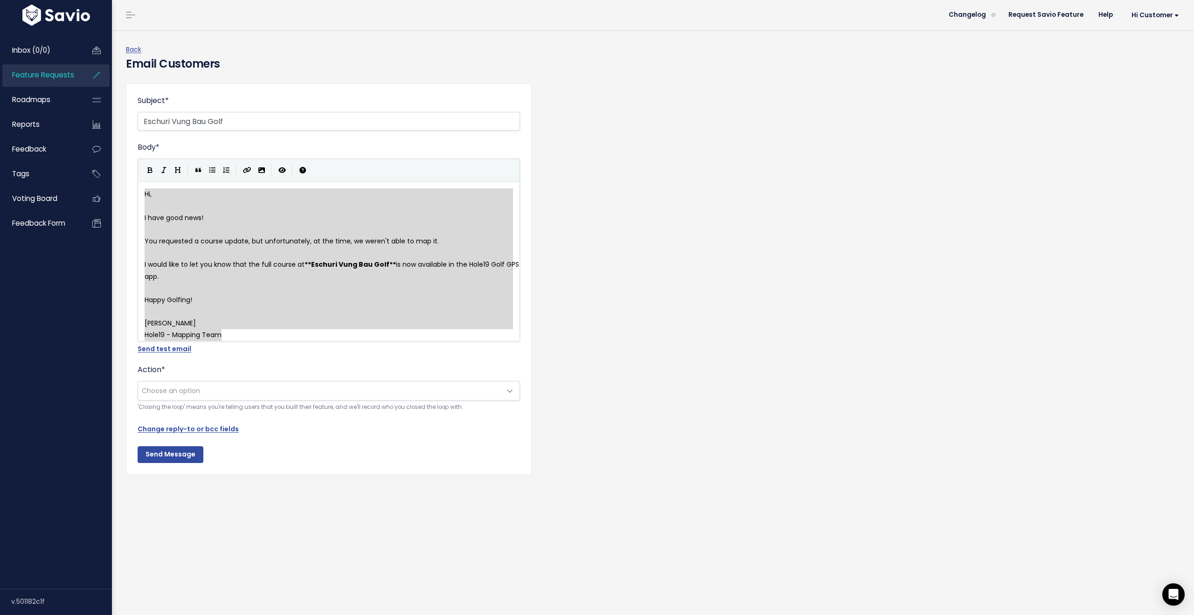
drag, startPoint x: 144, startPoint y: 194, endPoint x: 358, endPoint y: 334, distance: 255.9
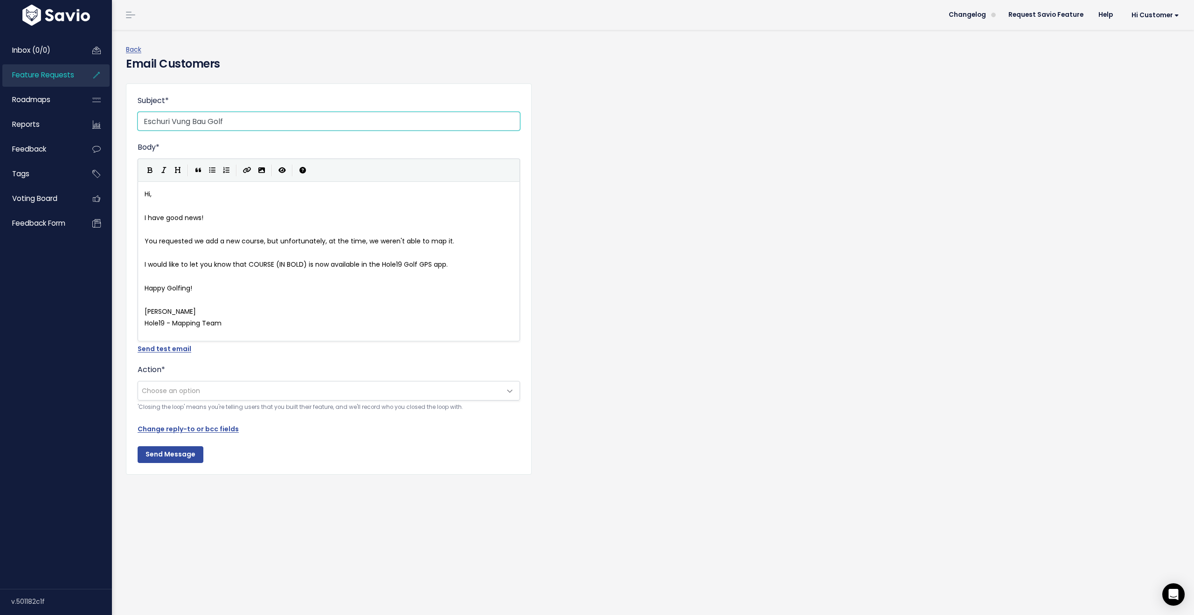
drag, startPoint x: 230, startPoint y: 122, endPoint x: 115, endPoint y: 119, distance: 115.2
click at [115, 119] on div "Back Email Customers Subject * Eschuri Vung Bau Golf Body * Hi {first_name}, Ju…" at bounding box center [653, 322] width 1082 height 585
type textarea "COURSE (IN BOLD)"
drag, startPoint x: 249, startPoint y: 266, endPoint x: 305, endPoint y: 269, distance: 55.6
paste textarea "Esc"
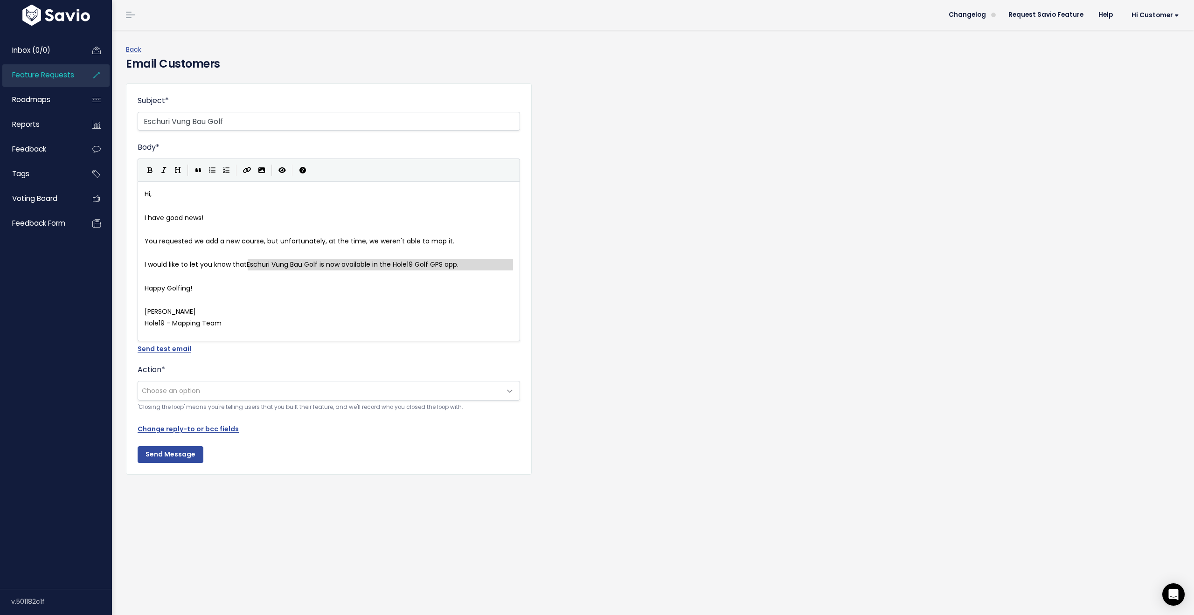
type textarea "Eschuri Vung Bau Golf"
drag, startPoint x: 248, startPoint y: 265, endPoint x: 318, endPoint y: 270, distance: 69.6
click at [152, 165] on button "Bold" at bounding box center [150, 170] width 14 height 14
drag, startPoint x: 241, startPoint y: 121, endPoint x: 87, endPoint y: 116, distance: 154.4
click at [87, 116] on div "Inbox (0/0) Feature Requests Roadmaps" at bounding box center [597, 307] width 1194 height 615
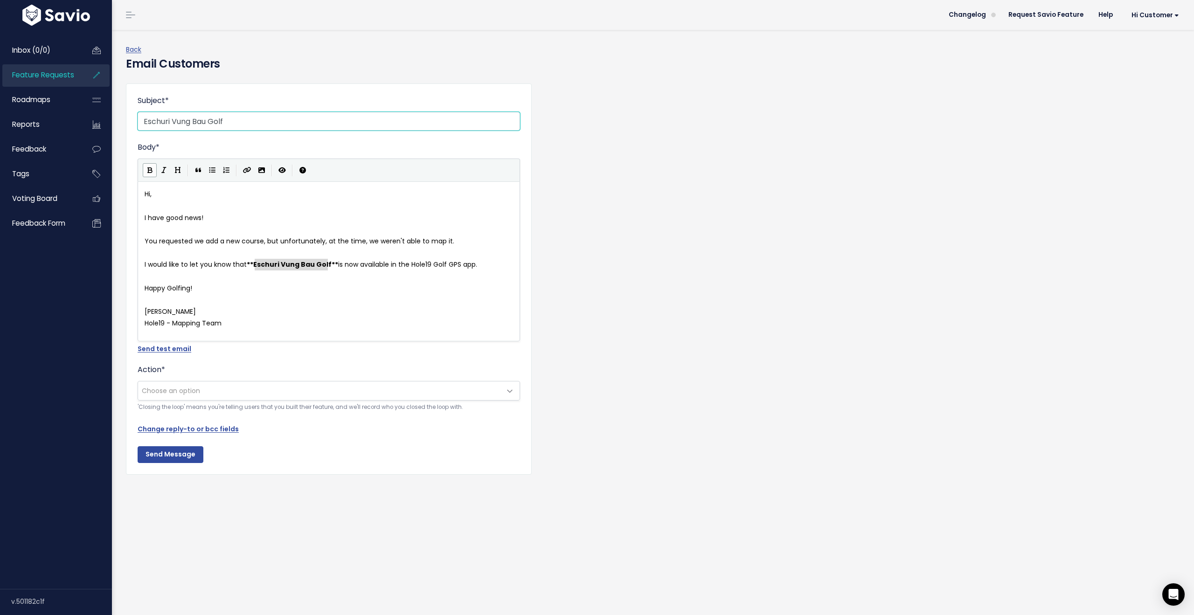
click at [144, 120] on input "Eschuri Vung Bau Golf" at bounding box center [329, 121] width 382 height 19
paste input "New Course Available:"
type input "New Course Available: Eschuri Vung Bau Golf"
click at [197, 395] on span "Choose an option" at bounding box center [171, 390] width 58 height 9
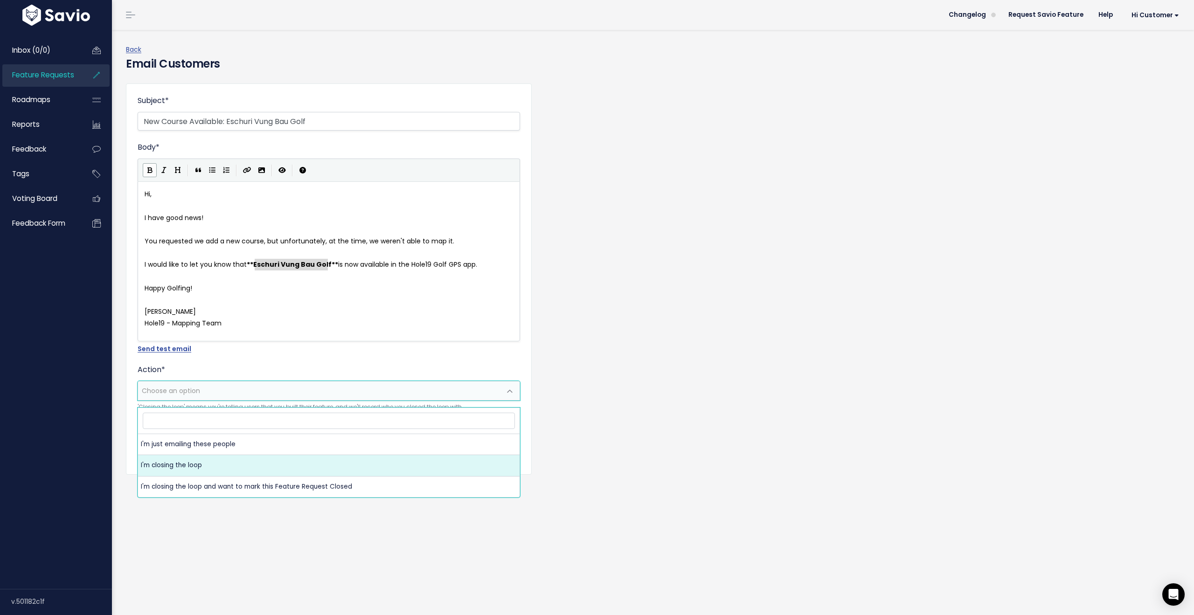
select select "ACTION_CLOSE_LOOP"
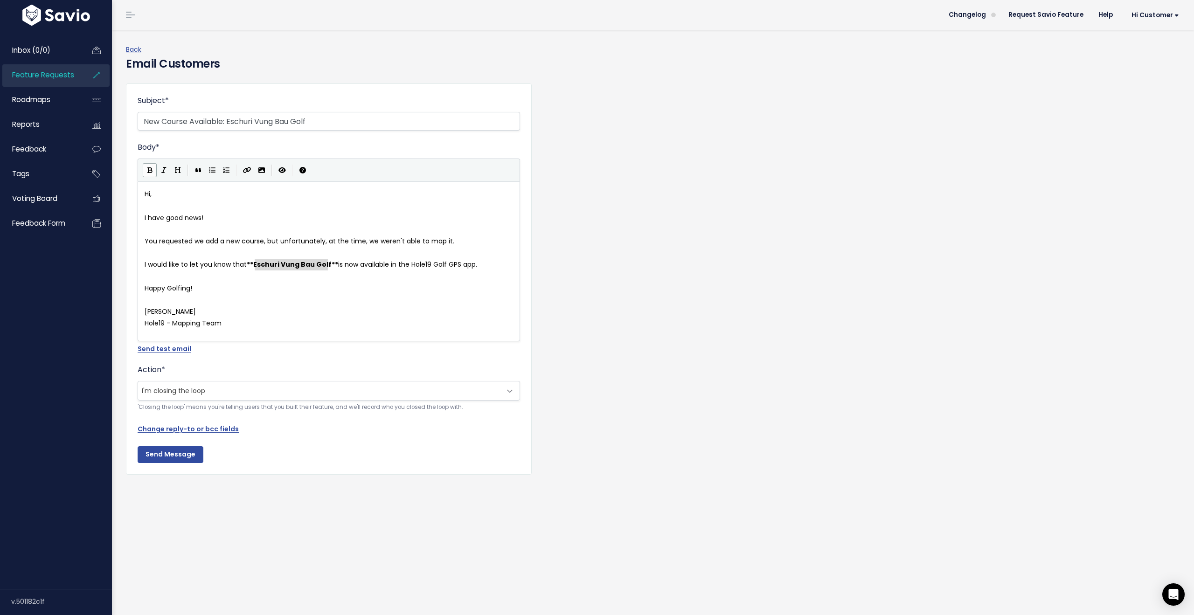
click at [236, 324] on pre "Hole19 - Mapping Team" at bounding box center [332, 324] width 379 height 12
click at [175, 462] on input "Send Message" at bounding box center [171, 454] width 66 height 17
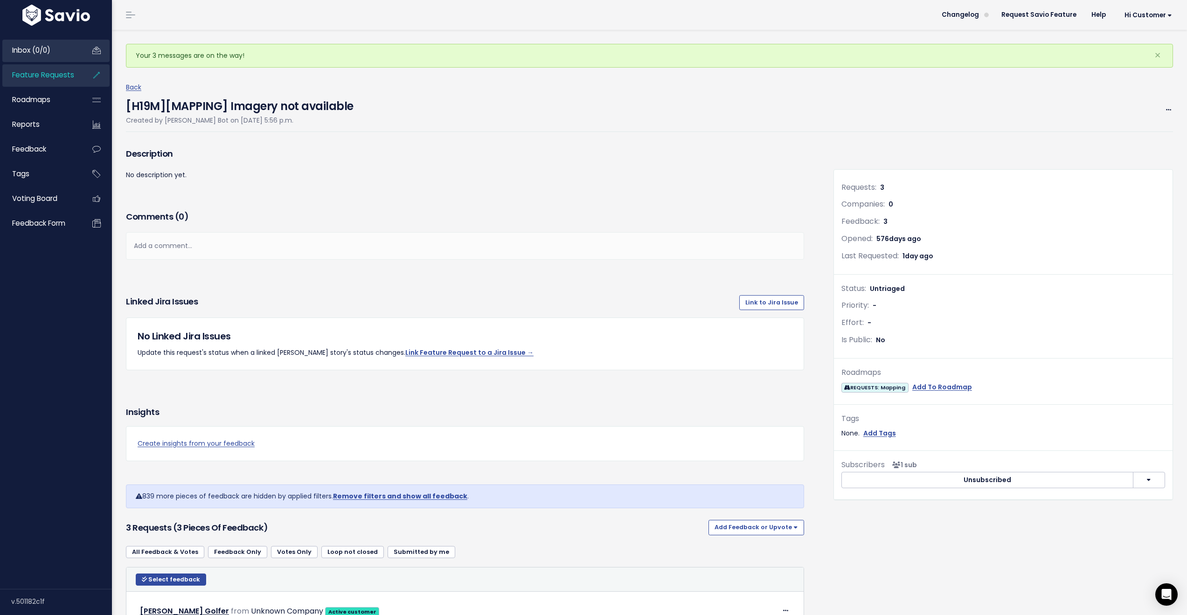
click at [34, 50] on span "Inbox (0/0)" at bounding box center [31, 50] width 38 height 10
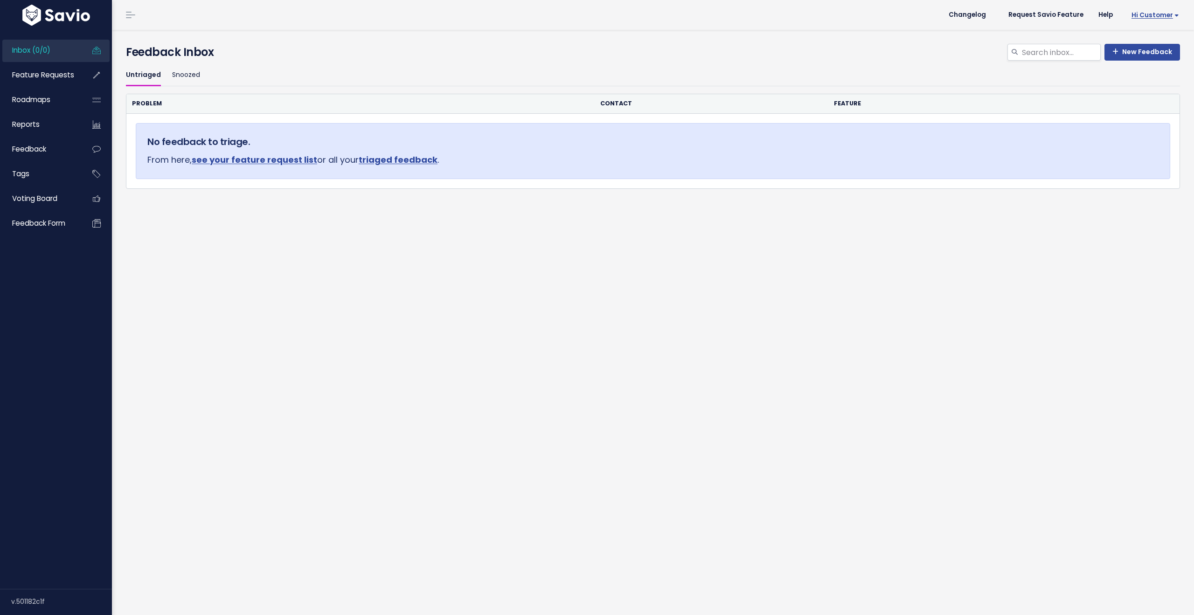
click at [1149, 16] on span "Hi Customer" at bounding box center [1155, 15] width 48 height 7
click at [1131, 156] on link "Logout" at bounding box center [1148, 151] width 69 height 18
